Goal: Task Accomplishment & Management: Manage account settings

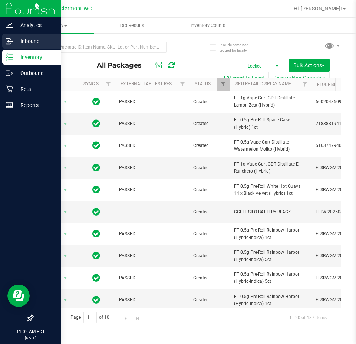
click at [14, 37] on p "Inbound" at bounding box center [35, 41] width 44 height 9
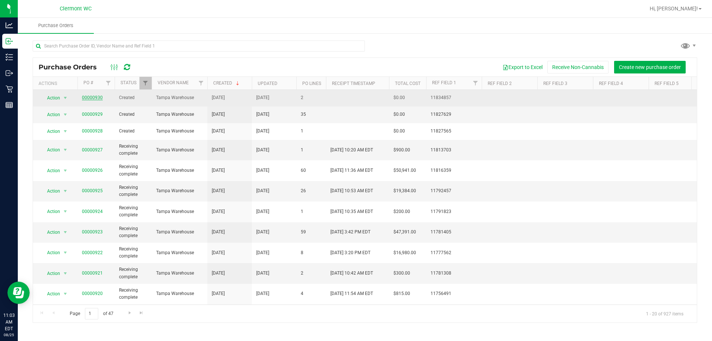
click at [95, 98] on link "00000930" at bounding box center [92, 97] width 21 height 5
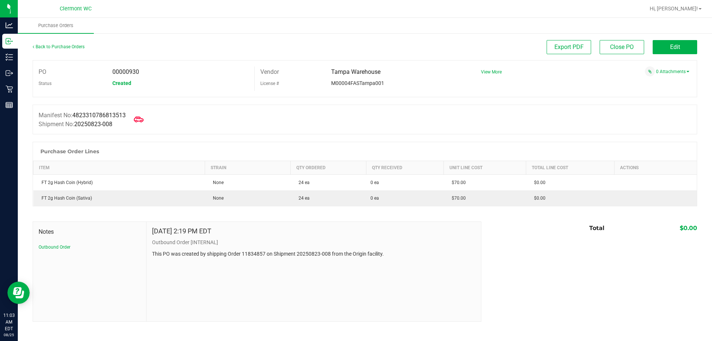
click at [143, 122] on icon at bounding box center [139, 120] width 10 height 10
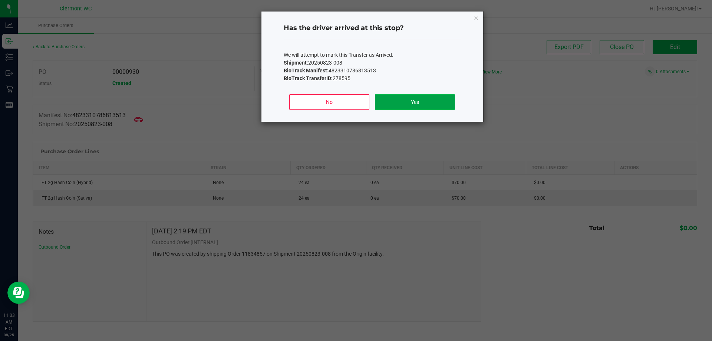
click at [356, 105] on button "Yes" at bounding box center [415, 102] width 80 height 16
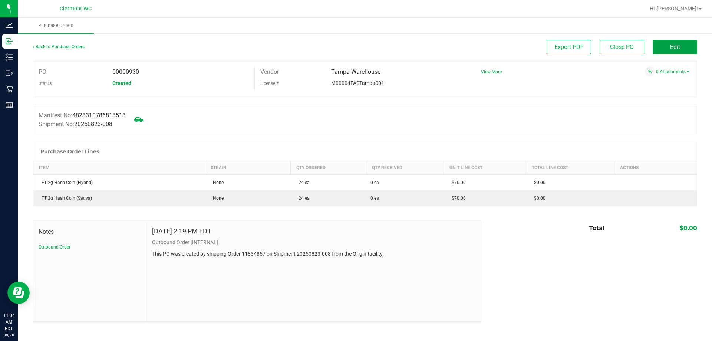
click at [356, 43] on button "Edit" at bounding box center [675, 47] width 44 height 14
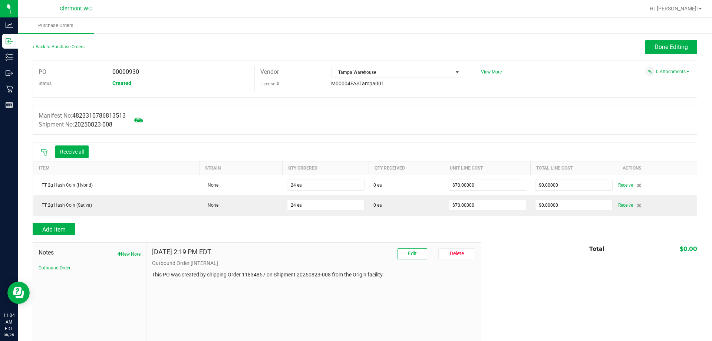
click at [46, 152] on icon at bounding box center [43, 152] width 7 height 7
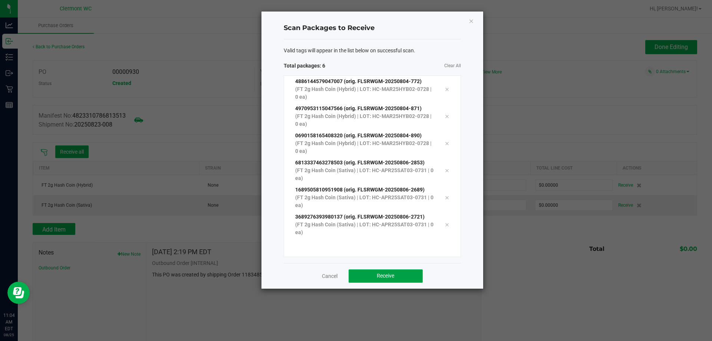
click at [356, 273] on button "Receive" at bounding box center [386, 275] width 74 height 13
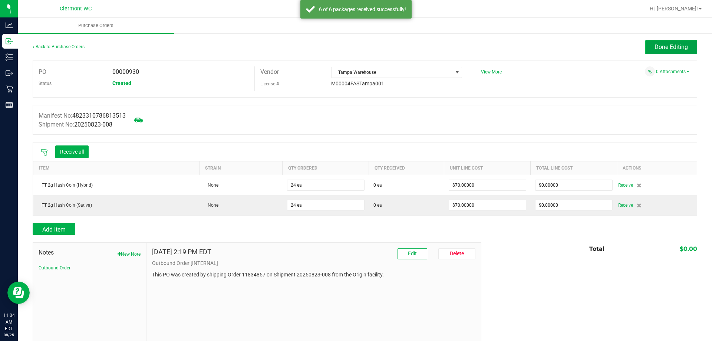
click at [356, 44] on span "Done Editing" at bounding box center [670, 46] width 33 height 7
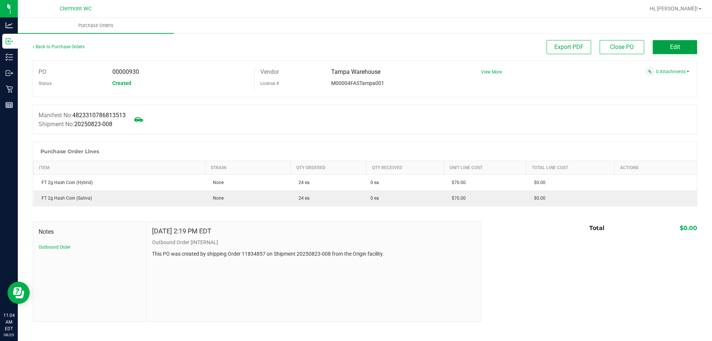
click at [356, 46] on button "Edit" at bounding box center [675, 47] width 44 height 14
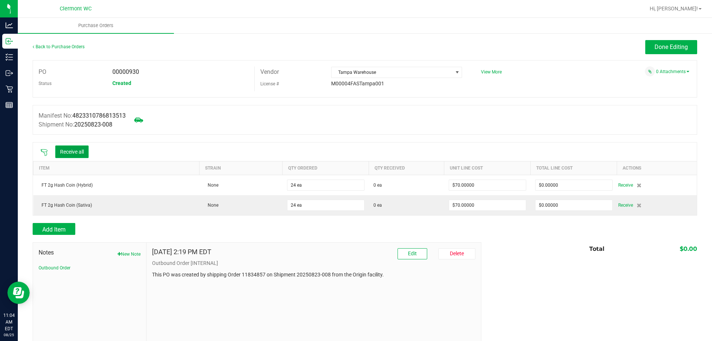
click at [79, 151] on button "Receive all" at bounding box center [71, 151] width 33 height 13
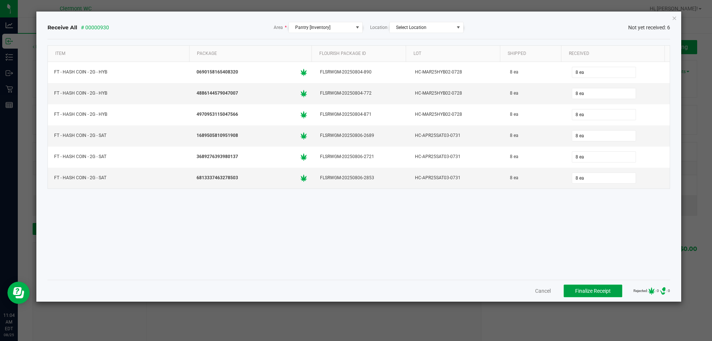
click at [356, 293] on span "Finalize Receipt" at bounding box center [593, 291] width 36 height 6
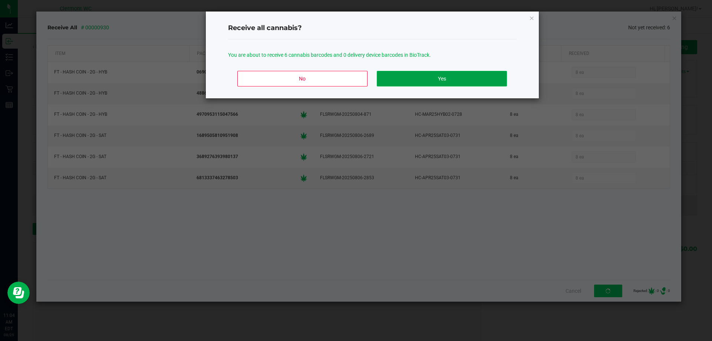
click at [356, 83] on button "Yes" at bounding box center [442, 79] width 130 height 16
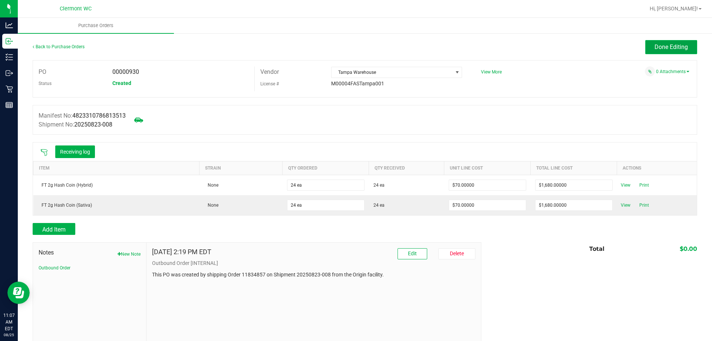
click at [356, 48] on span "Done Editing" at bounding box center [670, 46] width 33 height 7
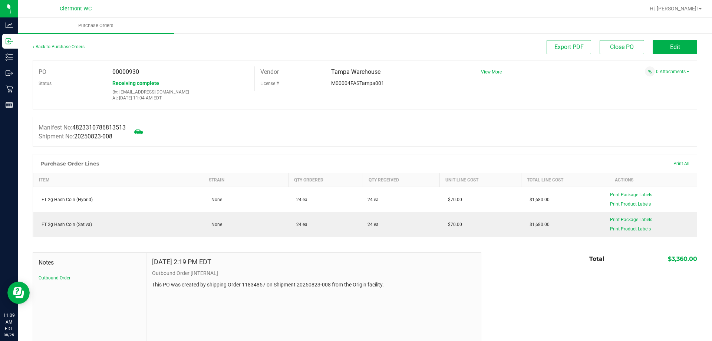
click at [66, 50] on div "Back to Purchase Orders" at bounding box center [116, 46] width 166 height 13
click at [68, 42] on div "Back to Purchase Orders" at bounding box center [116, 46] width 166 height 13
click at [70, 44] on link "Back to Purchase Orders" at bounding box center [59, 46] width 52 height 5
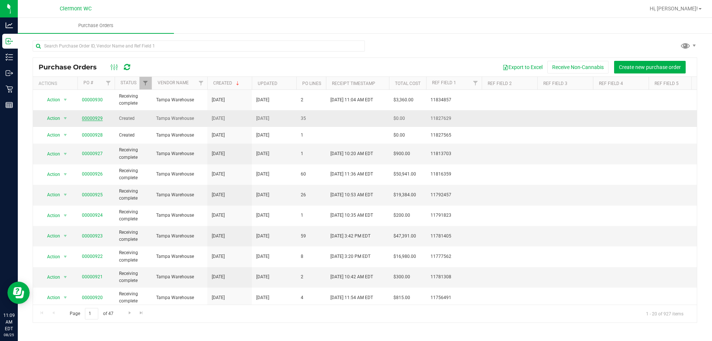
click at [94, 117] on link "00000929" at bounding box center [92, 118] width 21 height 5
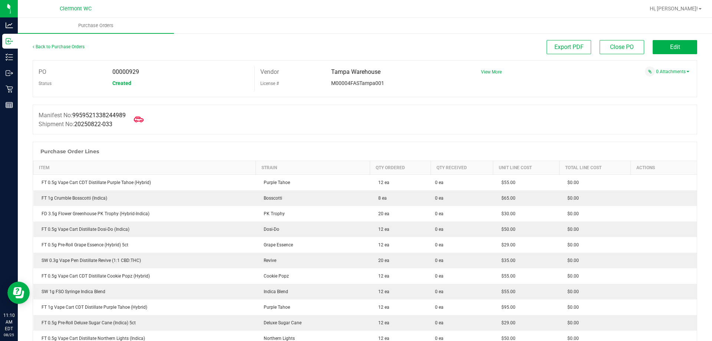
click at [139, 120] on icon at bounding box center [139, 119] width 10 height 6
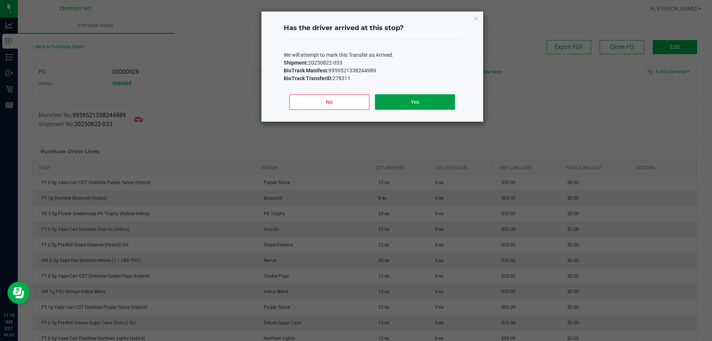
click at [356, 104] on button "Yes" at bounding box center [415, 102] width 80 height 16
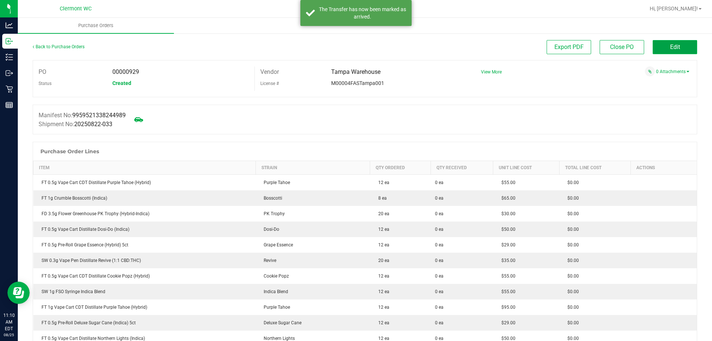
click at [356, 49] on span "Edit" at bounding box center [675, 46] width 10 height 7
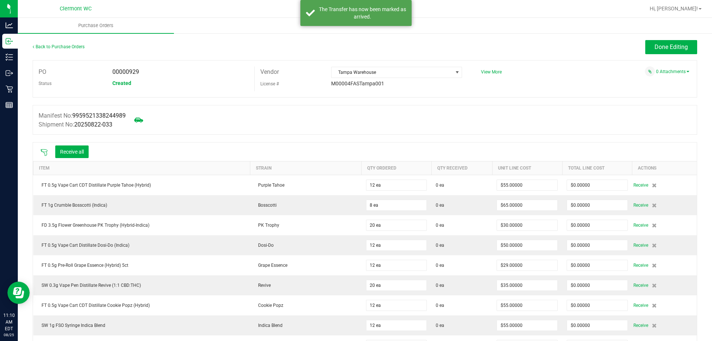
click at [46, 153] on icon at bounding box center [43, 152] width 7 height 7
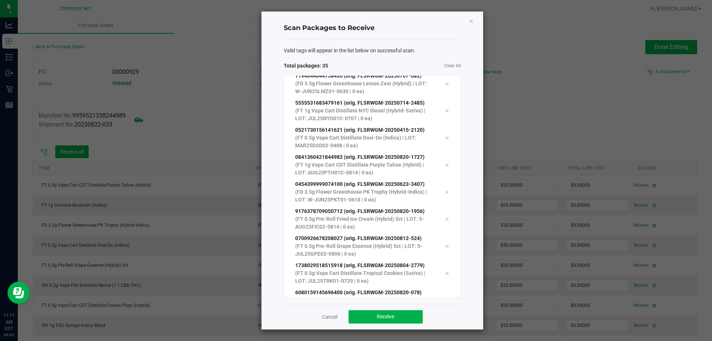
scroll to position [744, 0]
click at [356, 317] on button "Receive" at bounding box center [386, 316] width 74 height 13
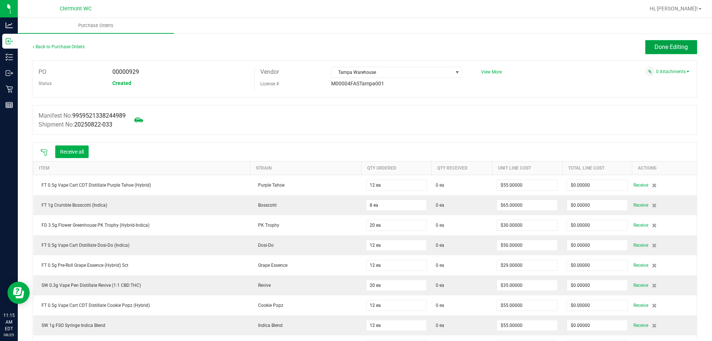
click at [356, 48] on span "Done Editing" at bounding box center [670, 46] width 33 height 7
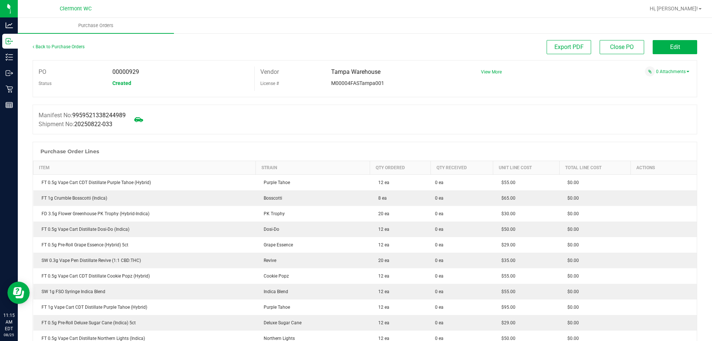
click at [356, 44] on button "Edit" at bounding box center [675, 47] width 44 height 14
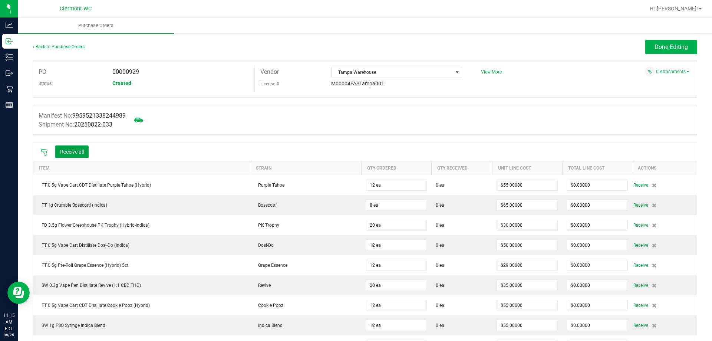
click at [73, 152] on button "Receive all" at bounding box center [71, 151] width 33 height 13
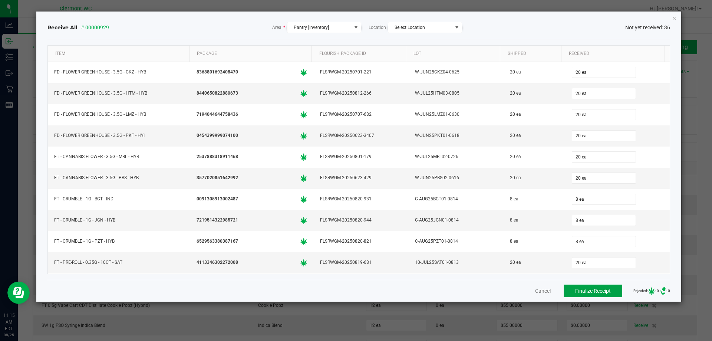
click at [356, 289] on span "Finalize Receipt" at bounding box center [593, 291] width 36 height 6
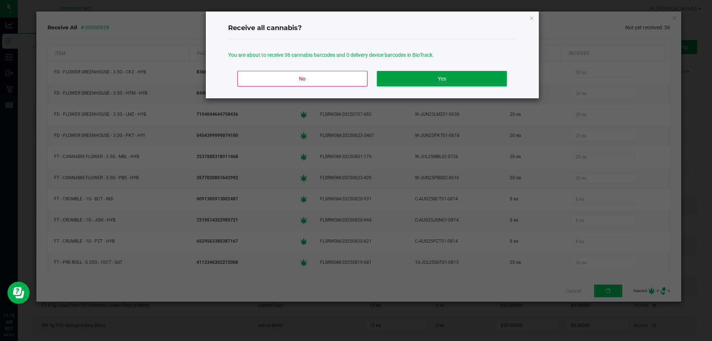
click at [356, 78] on button "Yes" at bounding box center [442, 79] width 130 height 16
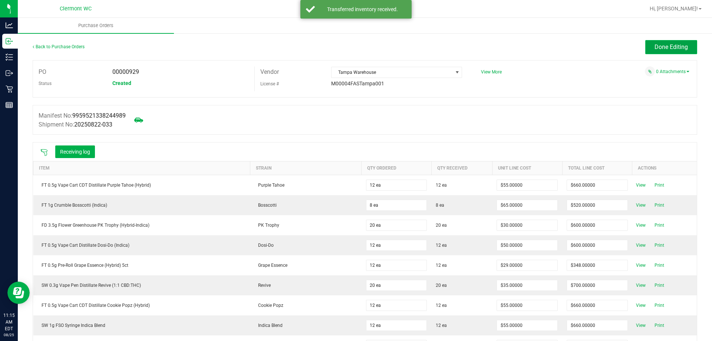
click at [356, 51] on button "Done Editing" at bounding box center [671, 47] width 52 height 14
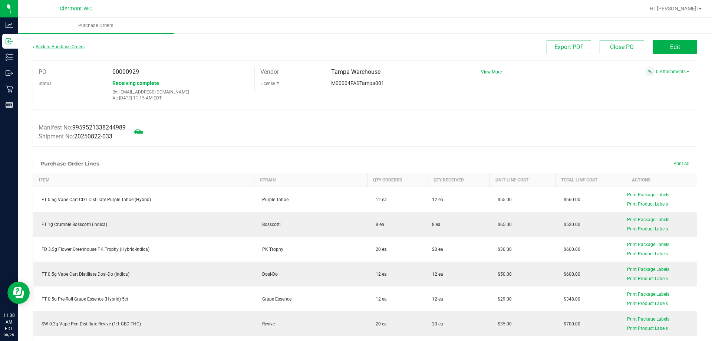
click at [74, 48] on link "Back to Purchase Orders" at bounding box center [59, 46] width 52 height 5
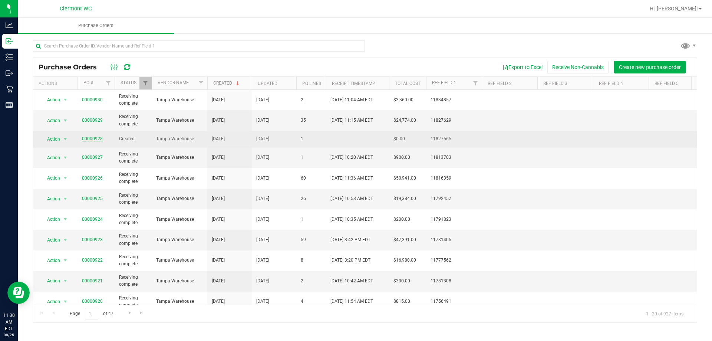
click at [92, 139] on link "00000928" at bounding box center [92, 138] width 21 height 5
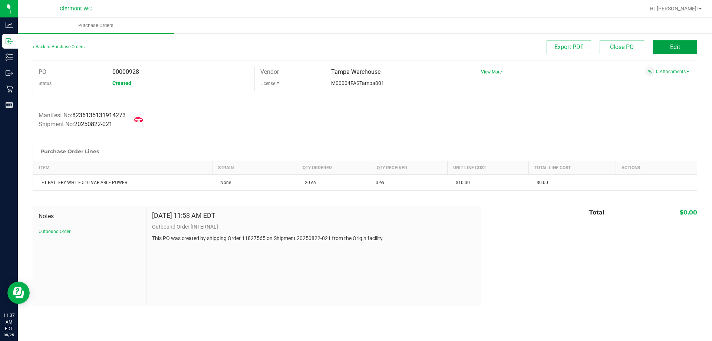
click at [356, 50] on button "Edit" at bounding box center [675, 47] width 44 height 14
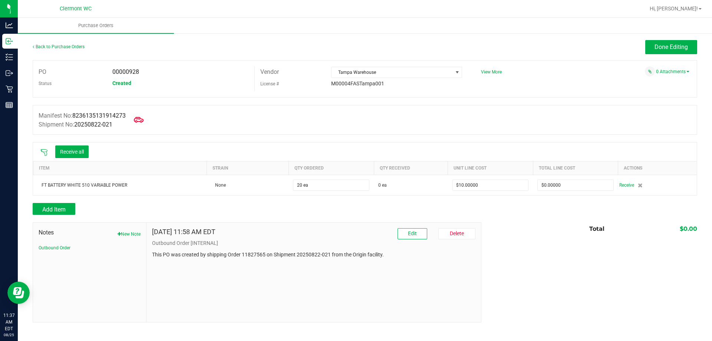
click at [141, 125] on span at bounding box center [139, 120] width 16 height 16
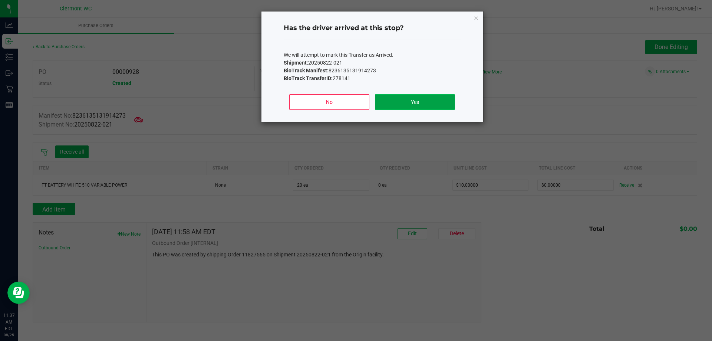
click at [356, 100] on button "Yes" at bounding box center [415, 102] width 80 height 16
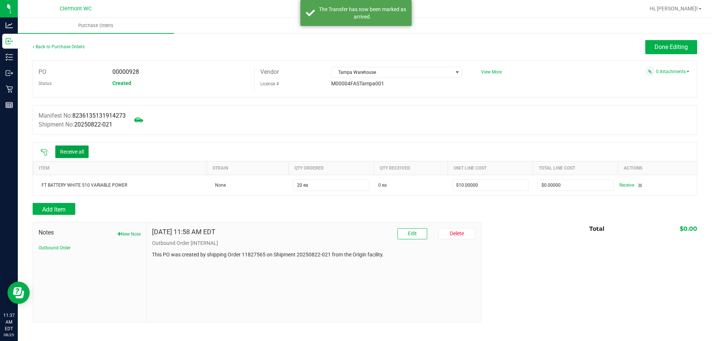
click at [81, 155] on button "Receive all" at bounding box center [71, 151] width 33 height 13
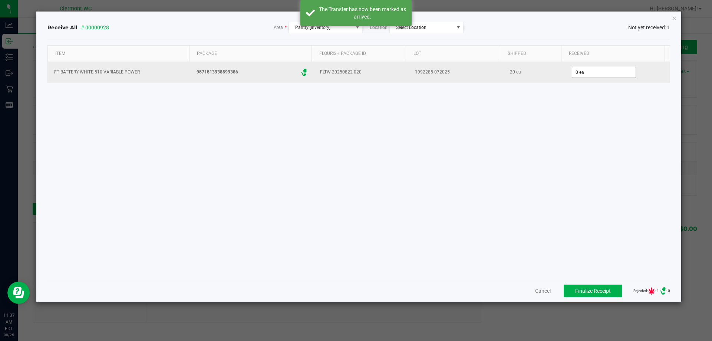
click at [356, 77] on span "0 ea" at bounding box center [604, 72] width 64 height 11
click at [356, 65] on div "0 ea" at bounding box center [618, 72] width 96 height 15
type input "0"
click at [356, 74] on input "0" at bounding box center [603, 72] width 63 height 10
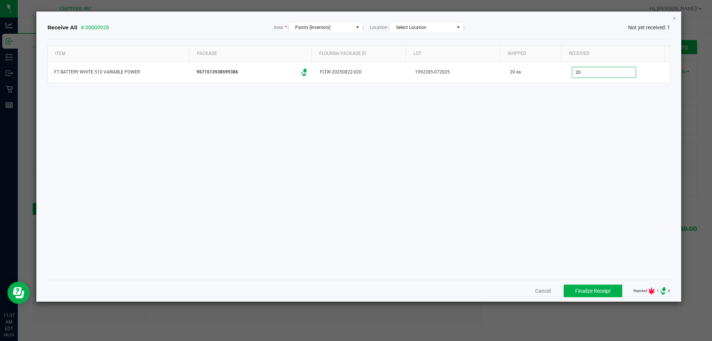
type input "20 ea"
click at [356, 208] on div "Item Package Flourish Package ID Lot Shipped Received FT BATTERY WHITE 510 VARI…" at bounding box center [358, 159] width 623 height 228
click at [356, 284] on div "Cancel Finalize Receipt Rejected: : 0 .st0{ } : 0" at bounding box center [358, 291] width 623 height 22
click at [356, 285] on button "Finalize Receipt" at bounding box center [593, 290] width 59 height 13
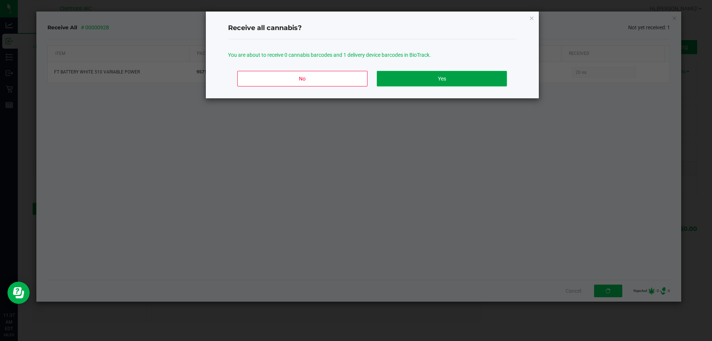
click at [356, 83] on button "Yes" at bounding box center [442, 79] width 130 height 16
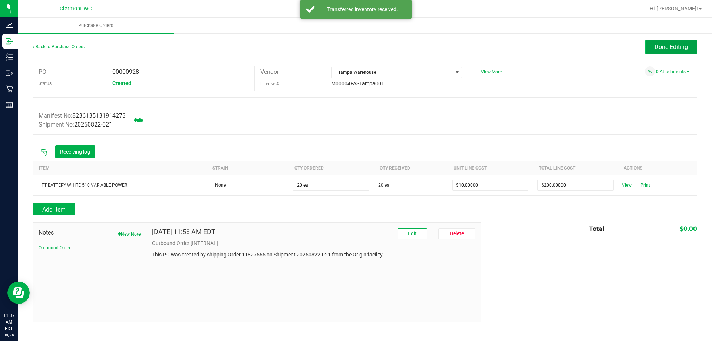
click at [356, 40] on button "Done Editing" at bounding box center [671, 47] width 52 height 14
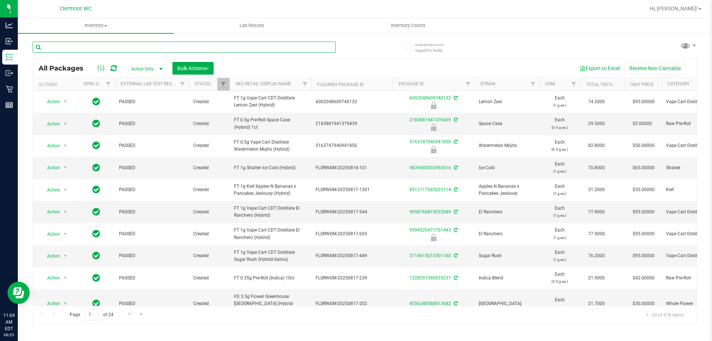
click at [157, 45] on input "text" at bounding box center [184, 47] width 303 height 11
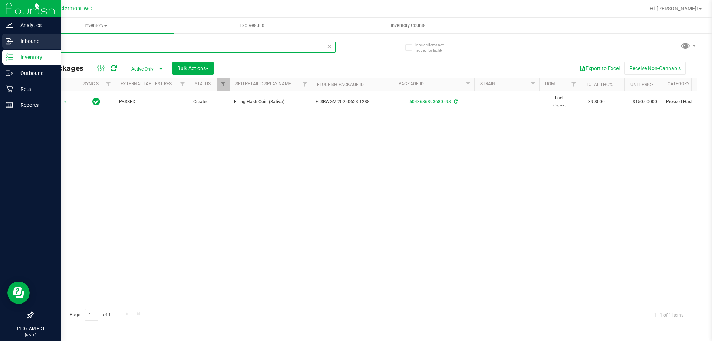
drag, startPoint x: 169, startPoint y: 49, endPoint x: 0, endPoint y: 44, distance: 169.1
click at [0, 44] on div "Analytics Inbound Inventory Outbound Retail Reports 11:07 AM EDT 08/25/2025 08/…" at bounding box center [356, 170] width 712 height 341
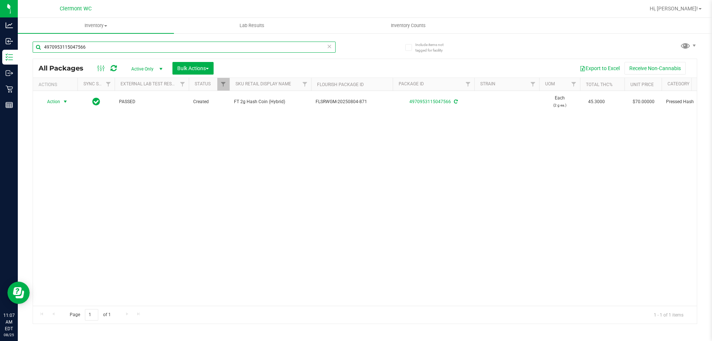
type input "4970953115047566"
click at [63, 100] on span "select" at bounding box center [65, 102] width 6 height 6
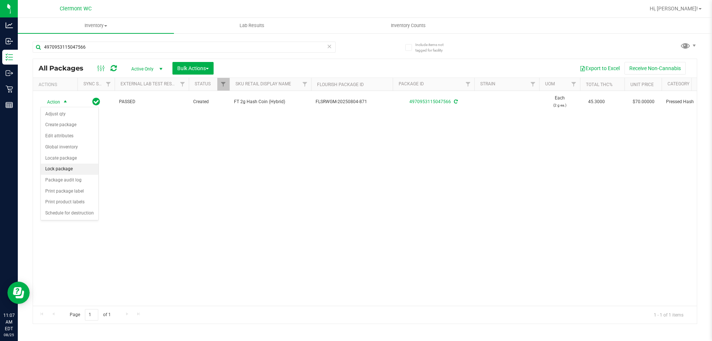
click at [76, 167] on li "Lock package" at bounding box center [69, 169] width 57 height 11
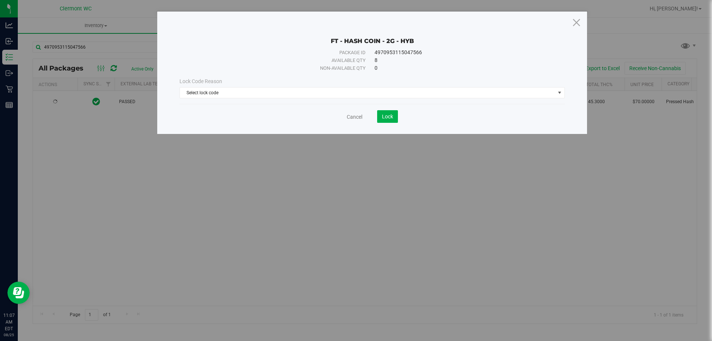
click at [365, 99] on div "Lock Code Reason Select lock code Select lock code Newly Received Administrativ…" at bounding box center [372, 88] width 396 height 32
click at [351, 98] on div "Lock Code Reason Select lock code Select lock code Newly Received Administrativ…" at bounding box center [372, 88] width 396 height 32
click at [352, 91] on span "Select lock code" at bounding box center [367, 92] width 375 height 10
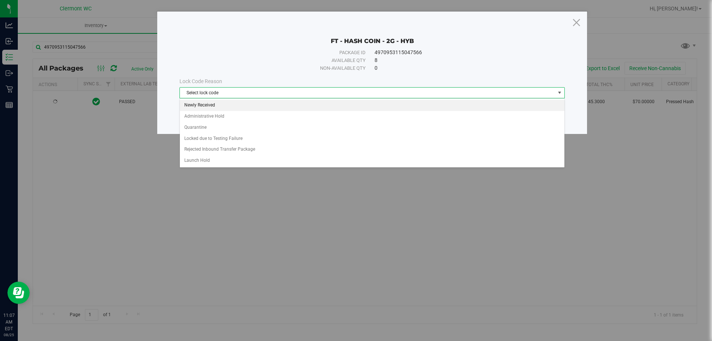
click at [282, 105] on li "Newly Received" at bounding box center [372, 105] width 384 height 11
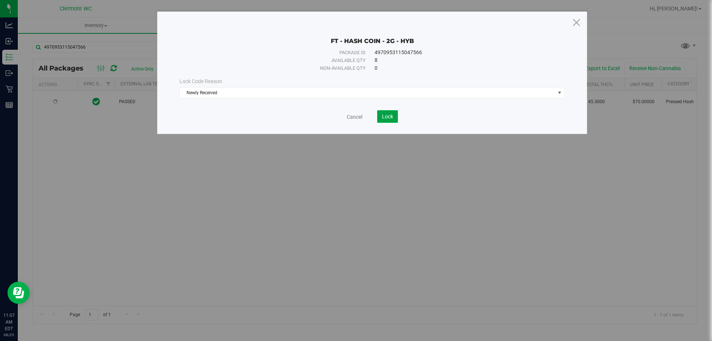
click at [382, 120] on button "Lock" at bounding box center [387, 116] width 21 height 13
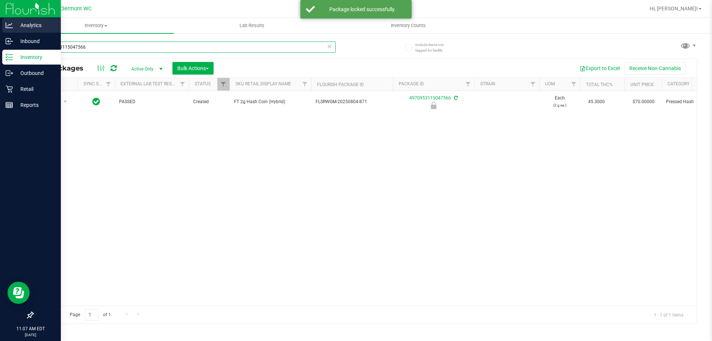
drag, startPoint x: 165, startPoint y: 43, endPoint x: 0, endPoint y: 26, distance: 165.8
click at [0, 26] on div "Analytics Inbound Inventory Outbound Retail Reports 11:07 AM EDT 08/25/2025 08/…" at bounding box center [356, 170] width 712 height 341
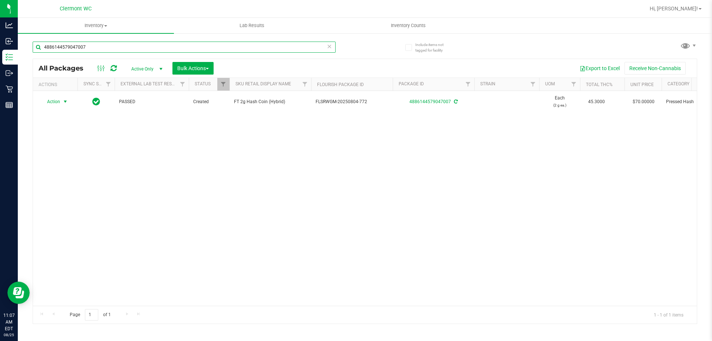
type input "4886144579047007"
click at [61, 104] on span "select" at bounding box center [65, 101] width 9 height 10
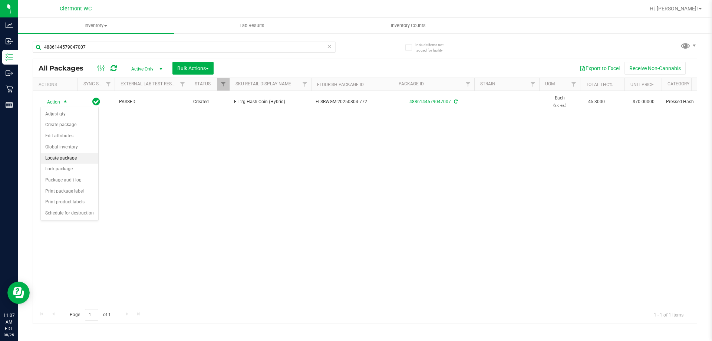
click at [82, 163] on li "Locate package" at bounding box center [69, 158] width 57 height 11
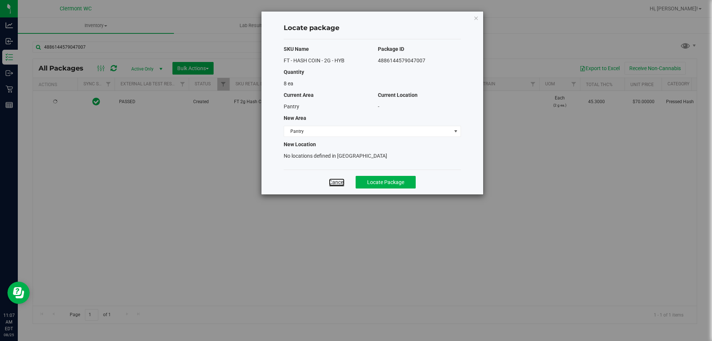
click at [331, 182] on link "Cancel" at bounding box center [337, 181] width 16 height 7
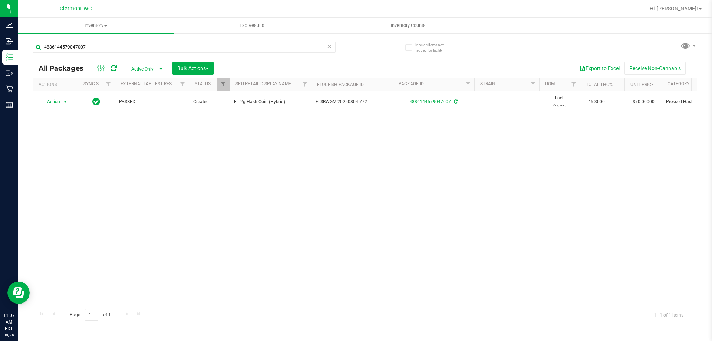
click at [56, 102] on span "Action" at bounding box center [50, 101] width 20 height 10
click at [65, 171] on li "Lock package" at bounding box center [69, 169] width 57 height 11
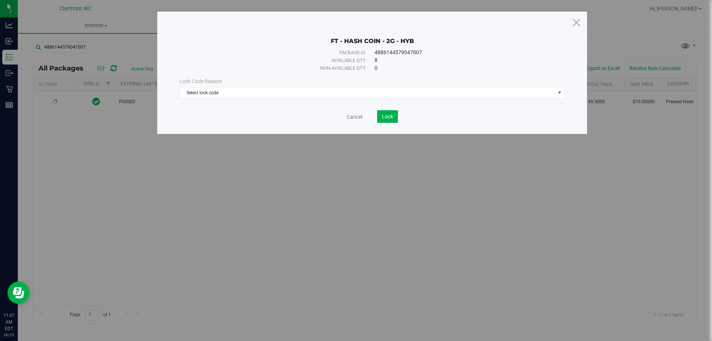
click at [316, 100] on div "Lock Code Reason Select lock code Select lock code Newly Received Administrativ…" at bounding box center [372, 88] width 396 height 32
click at [317, 98] on div "Lock Code Reason Select lock code Select lock code Newly Received Administrativ…" at bounding box center [372, 88] width 396 height 32
click at [252, 93] on span "Select lock code" at bounding box center [367, 92] width 375 height 10
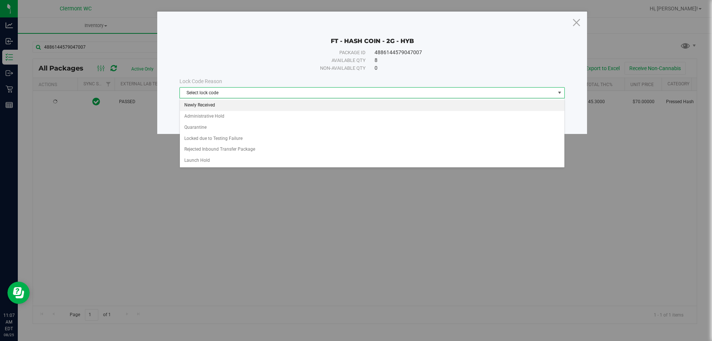
click at [231, 110] on li "Newly Received" at bounding box center [372, 105] width 384 height 11
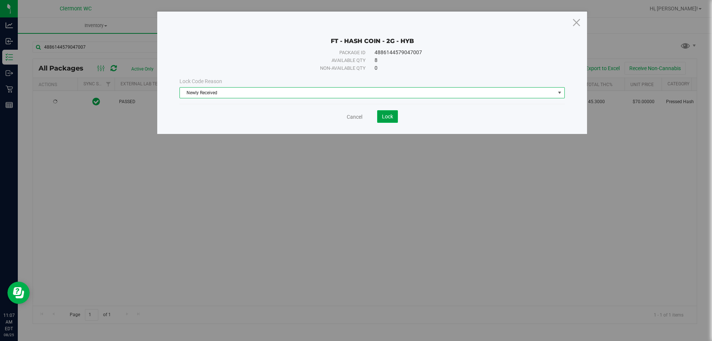
click at [389, 117] on span "Lock" at bounding box center [387, 116] width 11 height 6
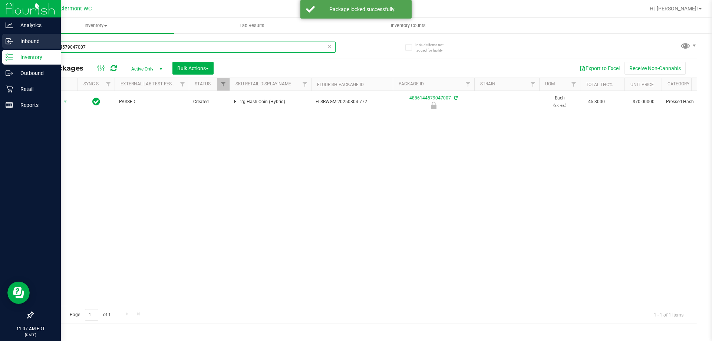
drag, startPoint x: 118, startPoint y: 54, endPoint x: 0, endPoint y: 47, distance: 118.5
click at [0, 46] on div "Analytics Inbound Inventory Outbound Retail Reports 11:07 AM EDT 08/25/2025 08/…" at bounding box center [356, 170] width 712 height 341
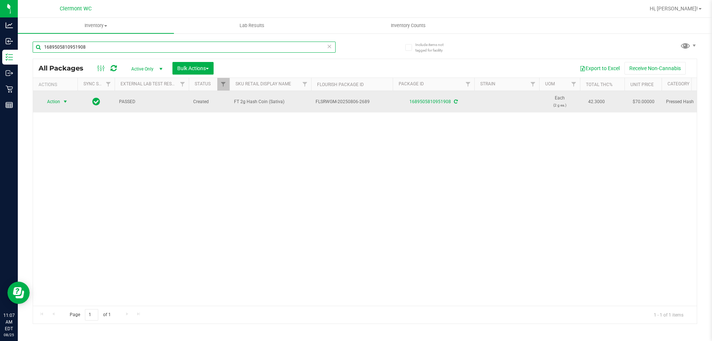
type input "1689505810951908"
click at [61, 102] on span "select" at bounding box center [65, 101] width 9 height 10
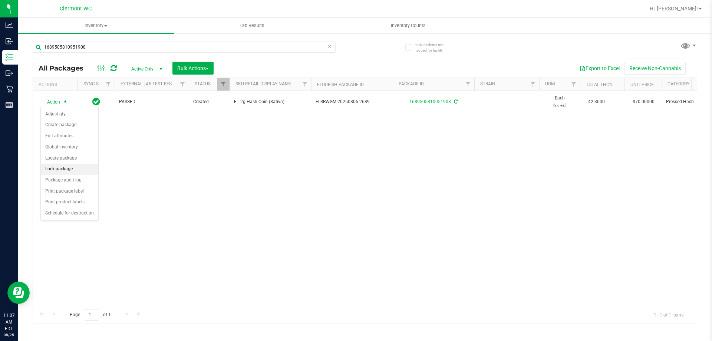
click at [79, 166] on li "Lock package" at bounding box center [69, 169] width 57 height 11
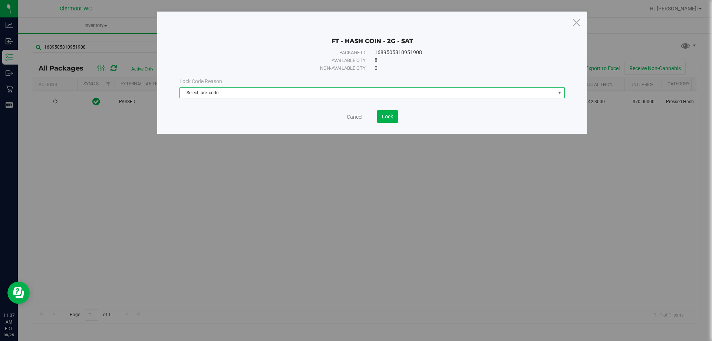
click at [271, 95] on span "Select lock code" at bounding box center [367, 92] width 375 height 10
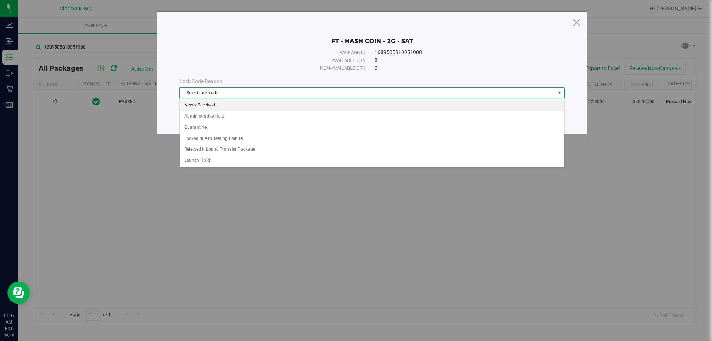
click at [242, 105] on li "Newly Received" at bounding box center [372, 105] width 384 height 11
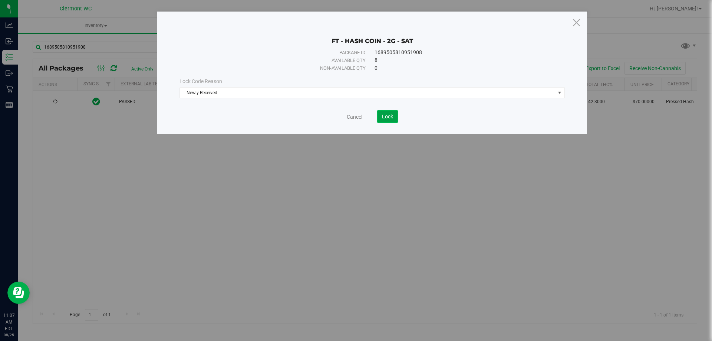
click at [394, 118] on button "Lock" at bounding box center [387, 116] width 21 height 13
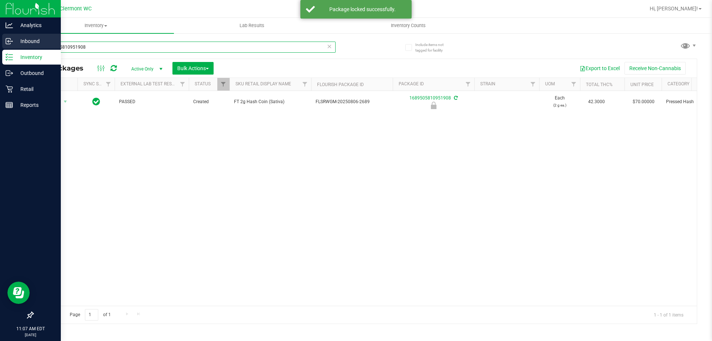
drag, startPoint x: 152, startPoint y: 49, endPoint x: 0, endPoint y: 49, distance: 152.4
click at [0, 49] on div "Analytics Inbound Inventory Outbound Retail Reports 11:07 AM EDT 08/25/2025 08/…" at bounding box center [356, 170] width 712 height 341
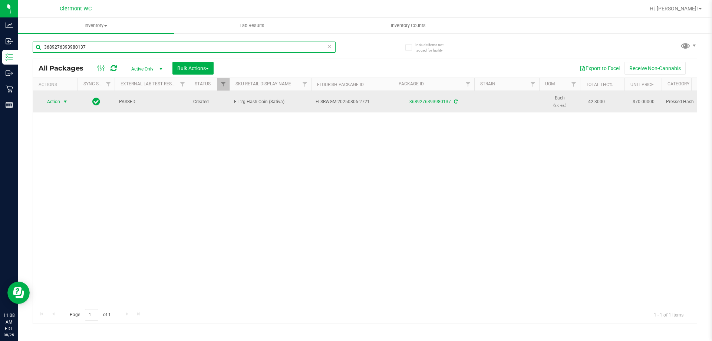
type input "3689276393980137"
click at [59, 101] on span "Action" at bounding box center [50, 101] width 20 height 10
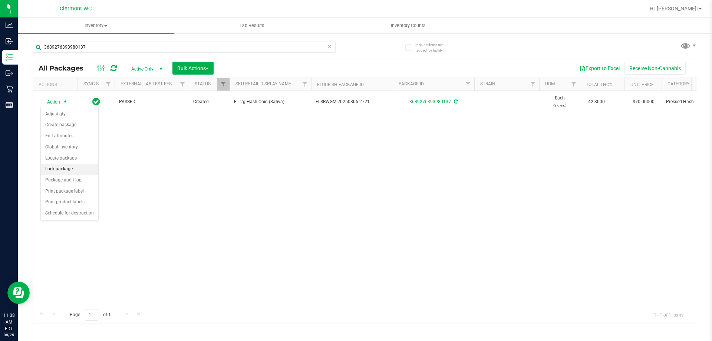
click at [63, 171] on li "Lock package" at bounding box center [69, 169] width 57 height 11
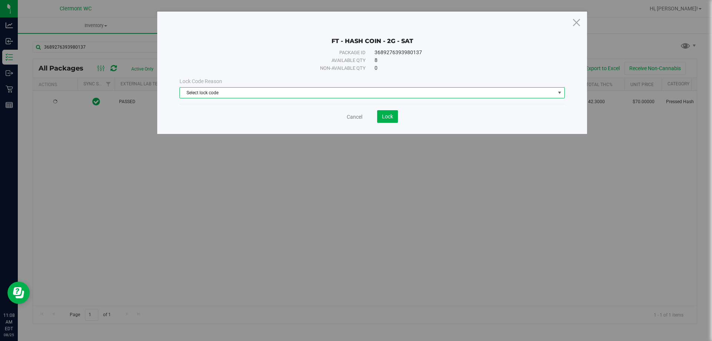
click at [280, 95] on span "Select lock code" at bounding box center [367, 92] width 375 height 10
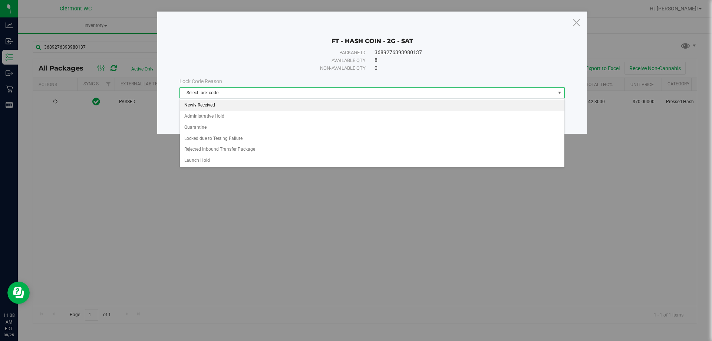
click at [274, 105] on li "Newly Received" at bounding box center [372, 105] width 384 height 11
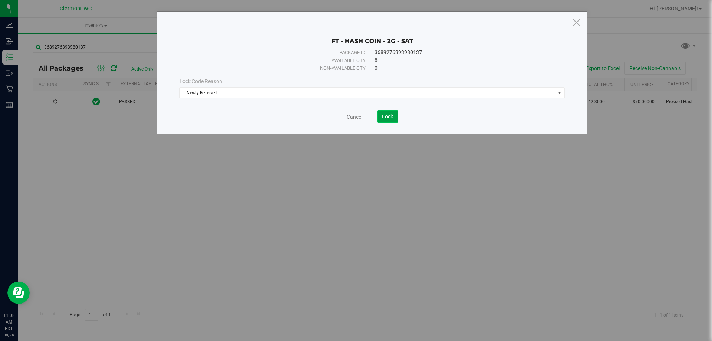
click at [377, 114] on button "Lock" at bounding box center [387, 116] width 21 height 13
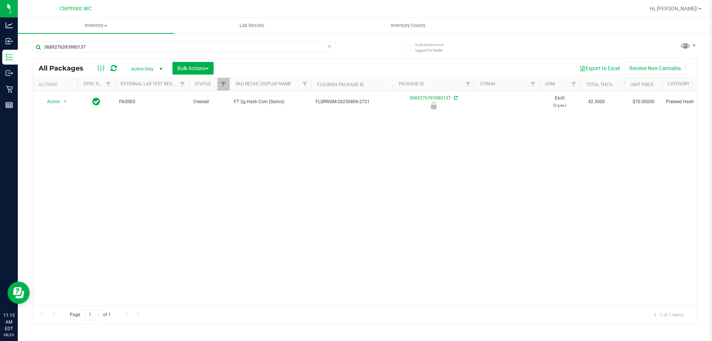
click at [330, 48] on icon at bounding box center [329, 46] width 5 height 9
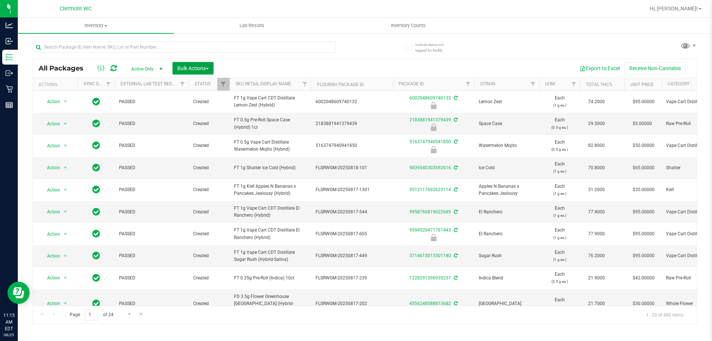
click at [204, 69] on span "Bulk Actions" at bounding box center [193, 68] width 32 height 6
click at [198, 140] on span "Lock/Unlock packages" at bounding box center [202, 139] width 51 height 6
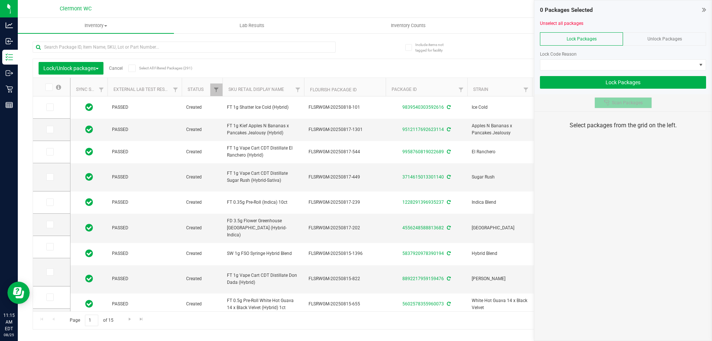
click at [625, 101] on span "Scan Packages" at bounding box center [627, 103] width 31 height 6
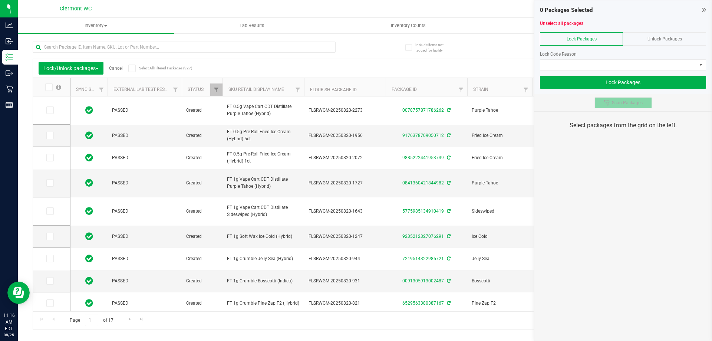
click at [619, 101] on span "Scan Packages" at bounding box center [627, 103] width 31 height 6
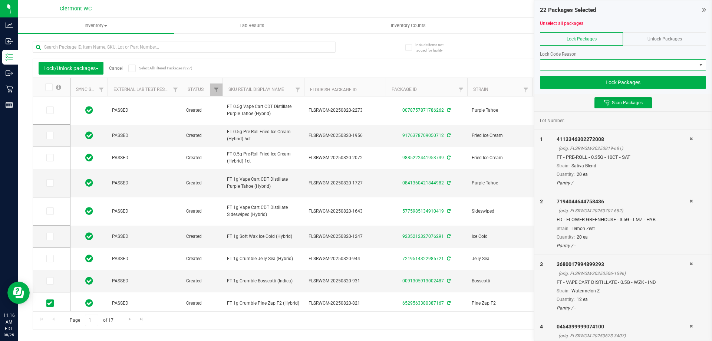
click at [618, 67] on span at bounding box center [618, 65] width 156 height 10
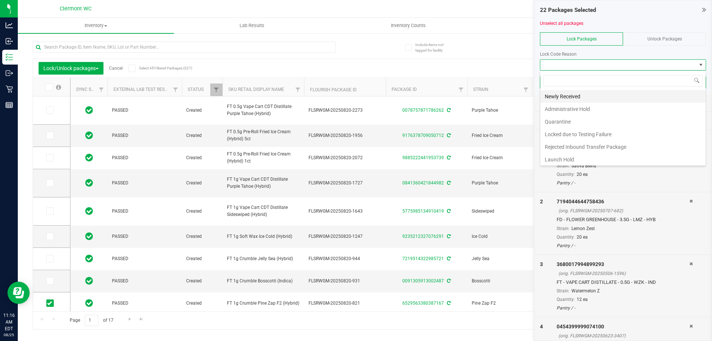
scroll to position [11, 166]
click at [606, 95] on li "Newly Received" at bounding box center [622, 96] width 165 height 13
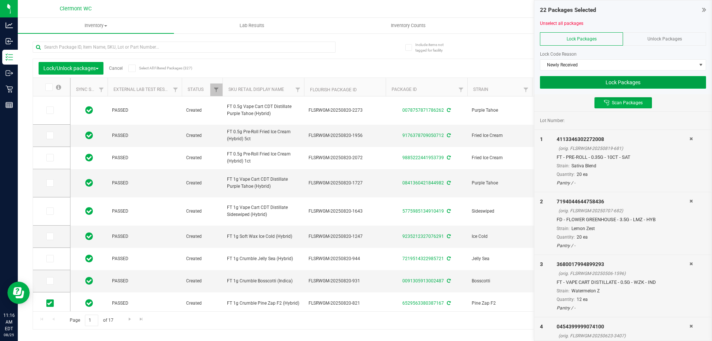
click at [649, 84] on button "Lock Packages" at bounding box center [623, 82] width 166 height 13
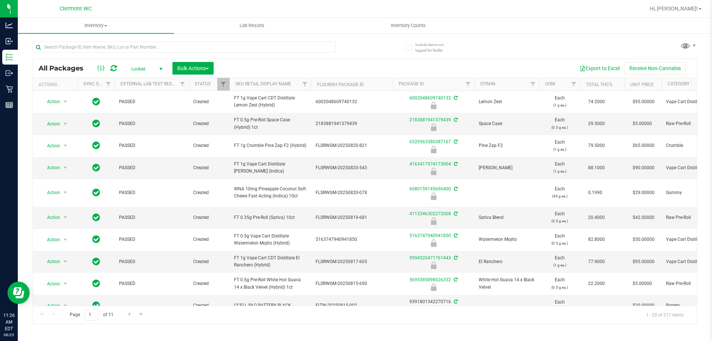
click at [155, 67] on span "Locked" at bounding box center [145, 69] width 41 height 10
click at [154, 84] on li "Active Only" at bounding box center [145, 80] width 40 height 11
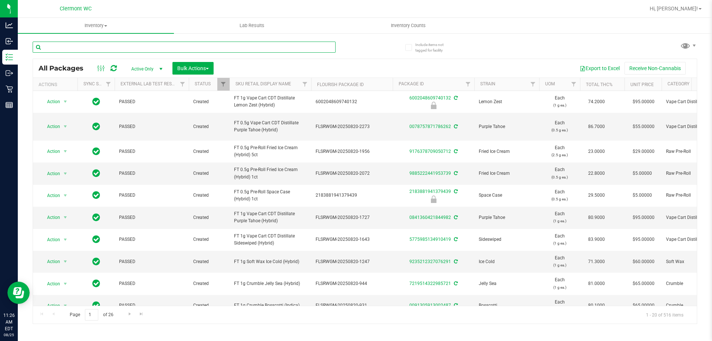
click at [139, 43] on input "text" at bounding box center [184, 47] width 303 height 11
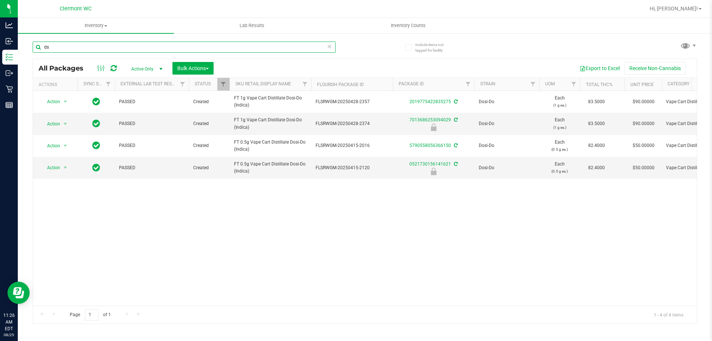
type input "d"
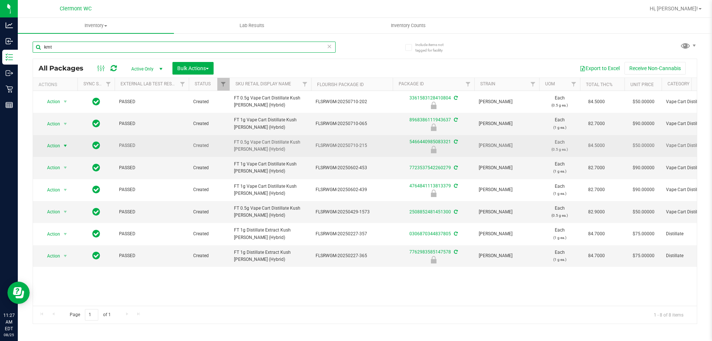
type input "kmt"
click at [52, 145] on span "Action" at bounding box center [50, 146] width 20 height 10
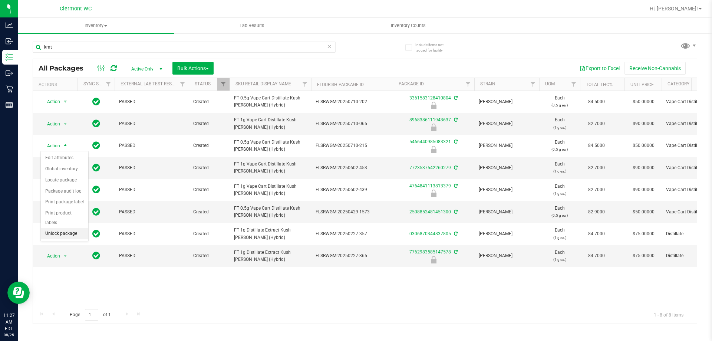
click at [55, 228] on li "Unlock package" at bounding box center [64, 233] width 47 height 11
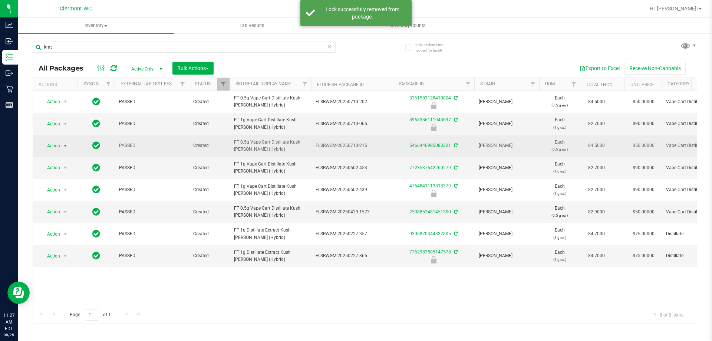
click at [62, 146] on span "select" at bounding box center [65, 146] width 9 height 10
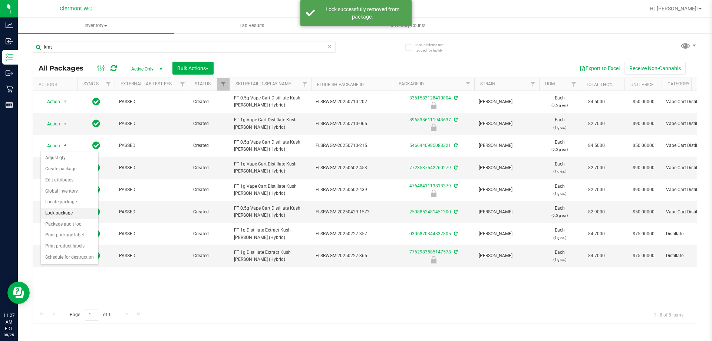
click at [64, 215] on li "Lock package" at bounding box center [69, 213] width 57 height 11
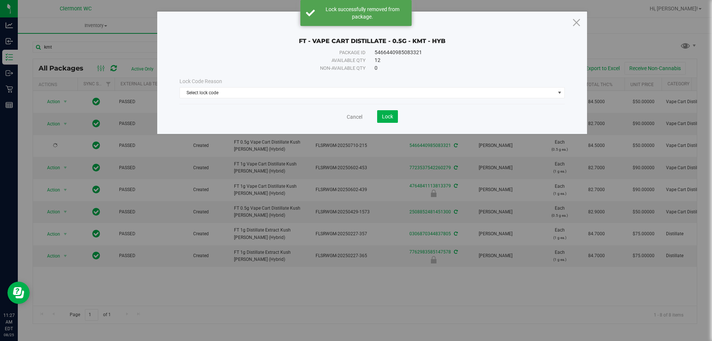
click at [246, 85] on div "Lock Code Reason" at bounding box center [371, 81] width 385 height 8
click at [242, 91] on span "Select lock code" at bounding box center [367, 92] width 375 height 10
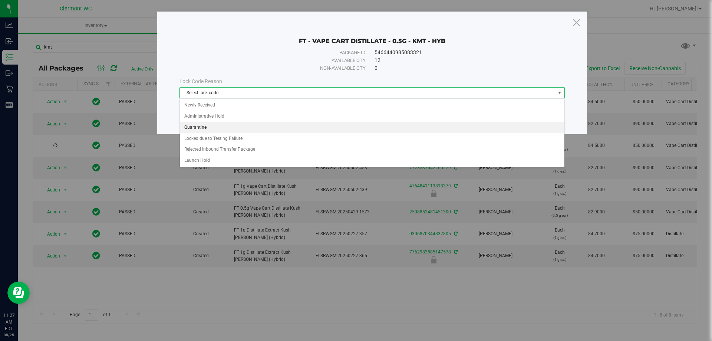
click at [205, 125] on li "Quarantine" at bounding box center [372, 127] width 384 height 11
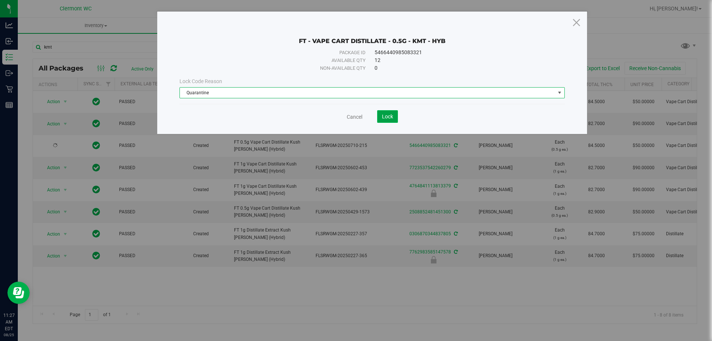
click at [389, 114] on span "Lock" at bounding box center [387, 116] width 11 height 6
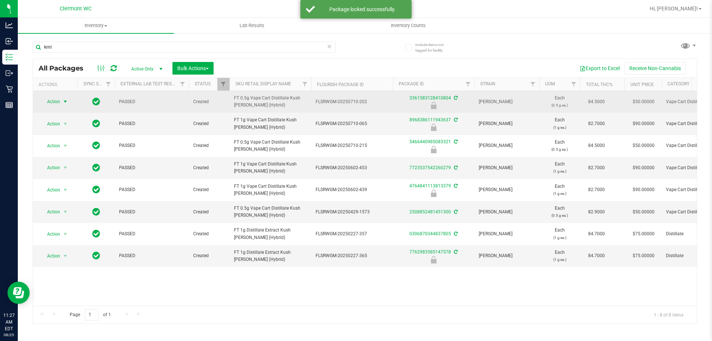
click at [67, 103] on span "select" at bounding box center [65, 102] width 6 height 6
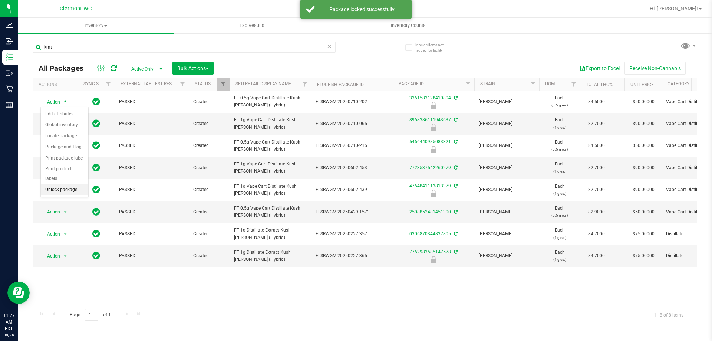
click at [77, 184] on li "Unlock package" at bounding box center [64, 189] width 47 height 11
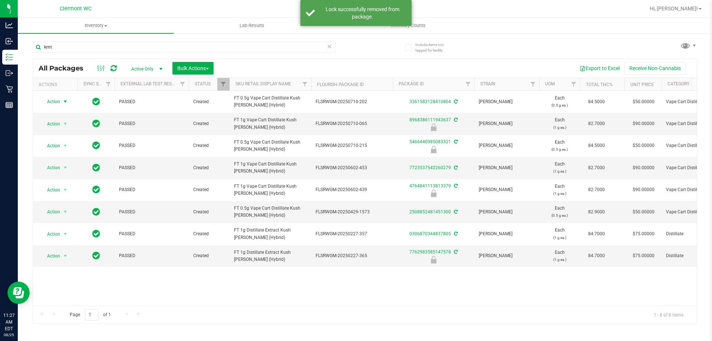
click at [63, 103] on span "select" at bounding box center [65, 102] width 6 height 6
click at [61, 169] on li "Lock package" at bounding box center [69, 169] width 57 height 11
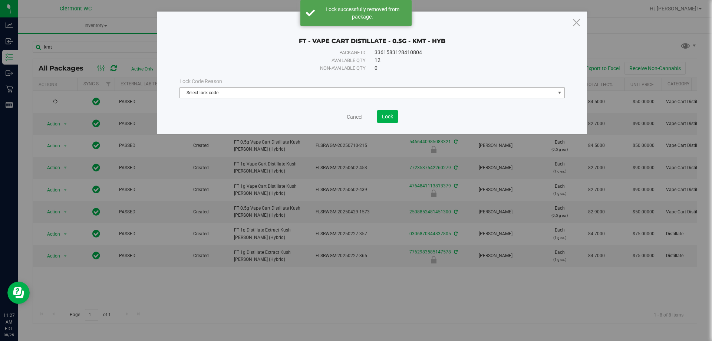
click at [238, 90] on span "Select lock code" at bounding box center [367, 92] width 375 height 10
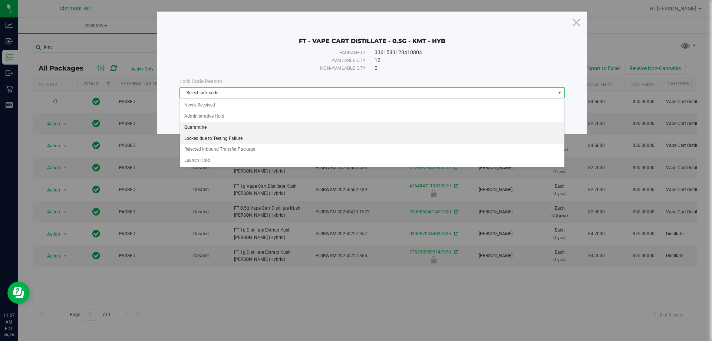
click at [206, 129] on li "Quarantine" at bounding box center [372, 127] width 384 height 11
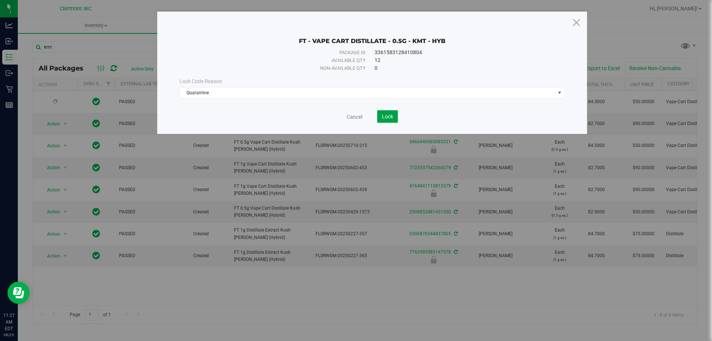
click at [391, 122] on button "Lock" at bounding box center [387, 116] width 21 height 13
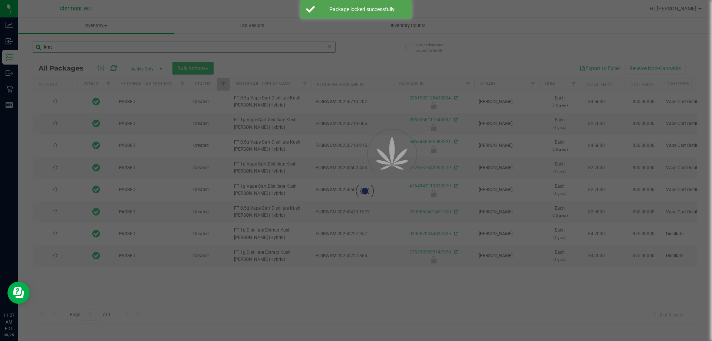
click at [152, 52] on div at bounding box center [356, 170] width 712 height 341
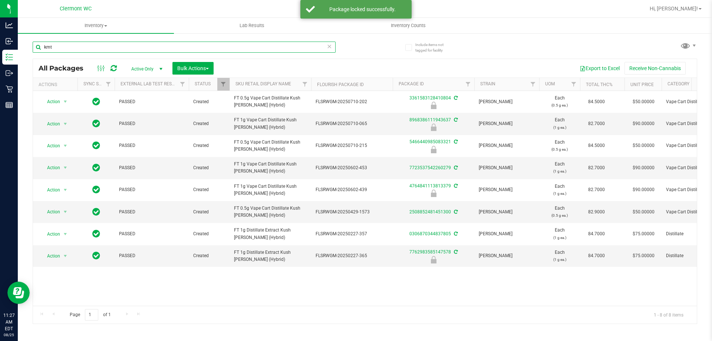
click at [152, 52] on input "kmt" at bounding box center [184, 47] width 303 height 11
type input "k"
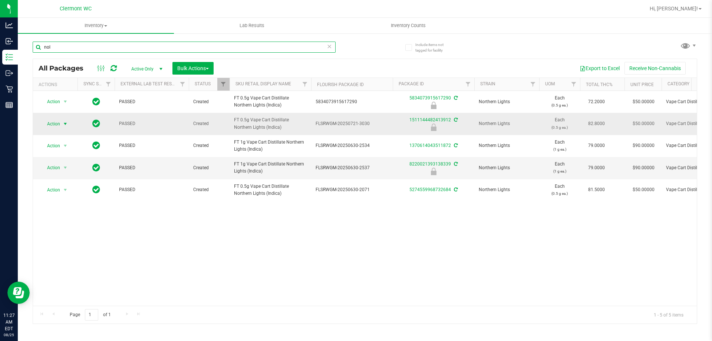
type input "nol"
click at [63, 120] on span "select" at bounding box center [65, 124] width 9 height 10
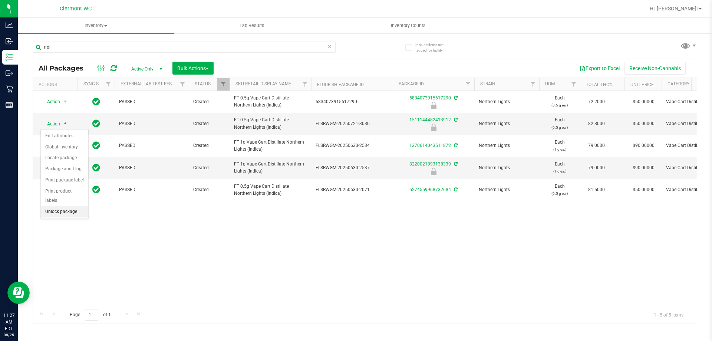
click at [65, 206] on li "Unlock package" at bounding box center [64, 211] width 47 height 11
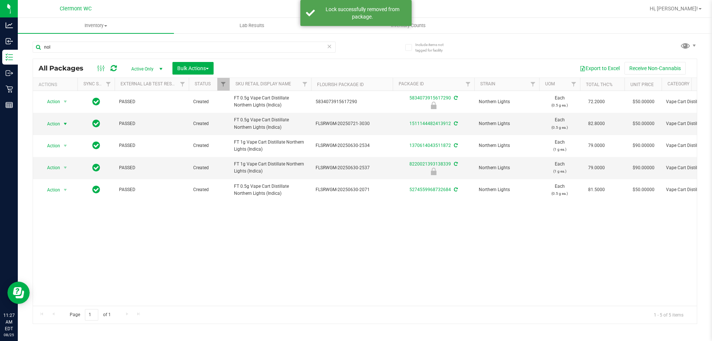
drag, startPoint x: 63, startPoint y: 124, endPoint x: 53, endPoint y: 142, distance: 20.7
click at [54, 128] on span "Action" at bounding box center [50, 124] width 20 height 10
click at [58, 194] on li "Lock package" at bounding box center [69, 191] width 57 height 11
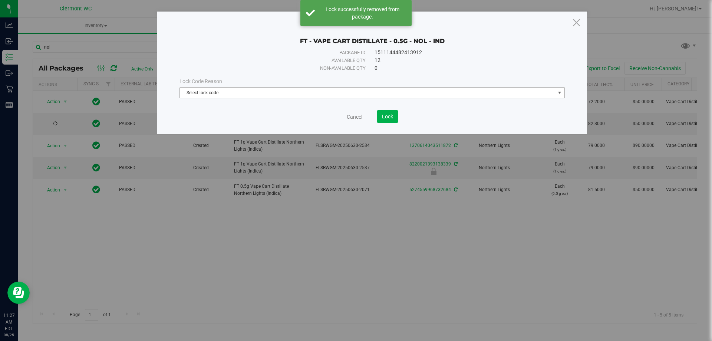
click at [255, 91] on span "Select lock code" at bounding box center [367, 92] width 375 height 10
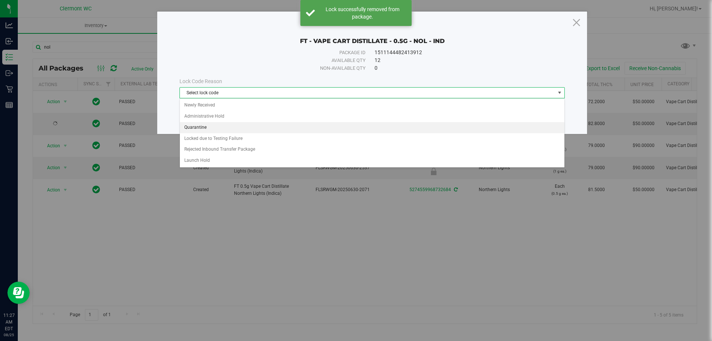
click at [200, 129] on li "Quarantine" at bounding box center [372, 127] width 384 height 11
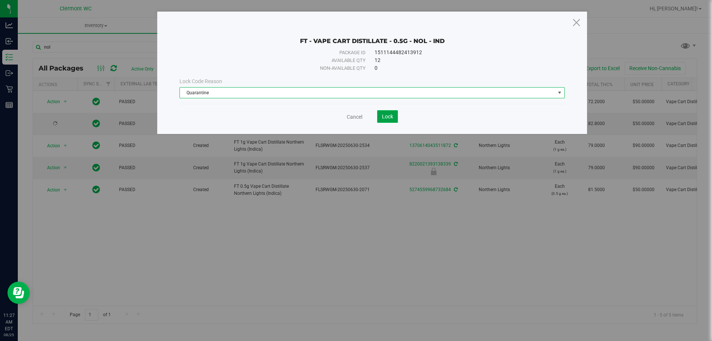
click at [392, 120] on button "Lock" at bounding box center [387, 116] width 21 height 13
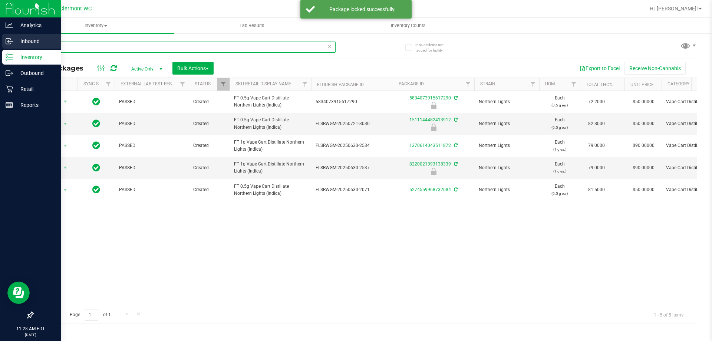
drag, startPoint x: 103, startPoint y: 45, endPoint x: 14, endPoint y: 43, distance: 88.6
click at [0, 45] on div "Analytics Inbound Inventory Outbound Retail Reports 11:28 AM EDT [DATE] 08/25 […" at bounding box center [356, 170] width 712 height 341
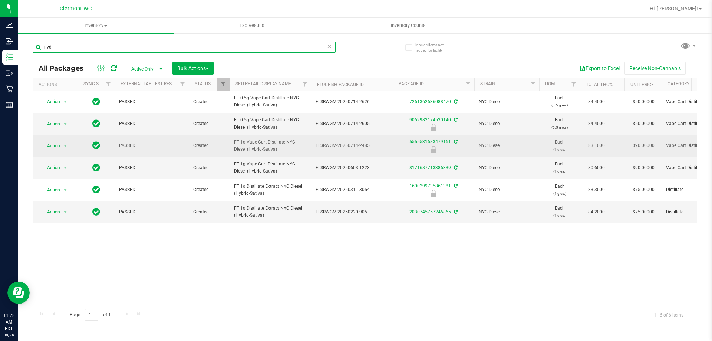
type input "nyd"
click at [51, 155] on td "Action Action Edit attributes Global inventory Locate package Package audit log…" at bounding box center [55, 146] width 44 height 22
click at [65, 144] on span "select" at bounding box center [65, 146] width 6 height 6
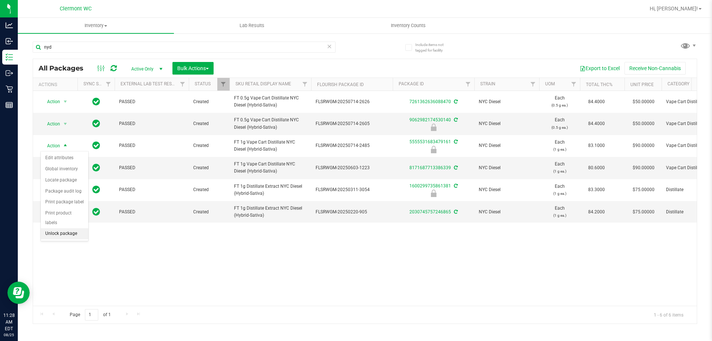
click at [56, 228] on li "Unlock package" at bounding box center [64, 233] width 47 height 11
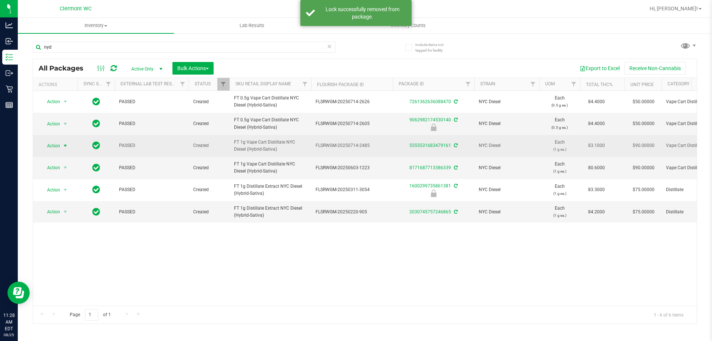
click at [59, 144] on span "Action" at bounding box center [50, 146] width 20 height 10
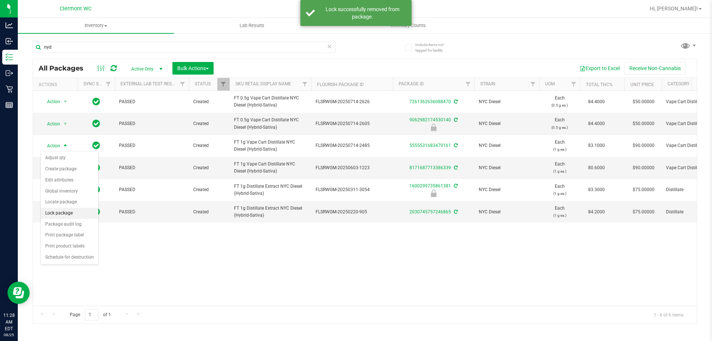
click at [74, 208] on li "Lock package" at bounding box center [69, 213] width 57 height 11
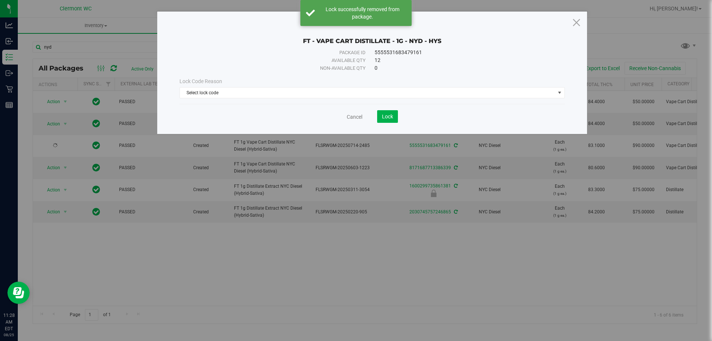
click at [284, 85] on div "Lock Code Reason" at bounding box center [371, 81] width 385 height 8
click at [278, 98] on span "Select lock code" at bounding box center [371, 92] width 385 height 11
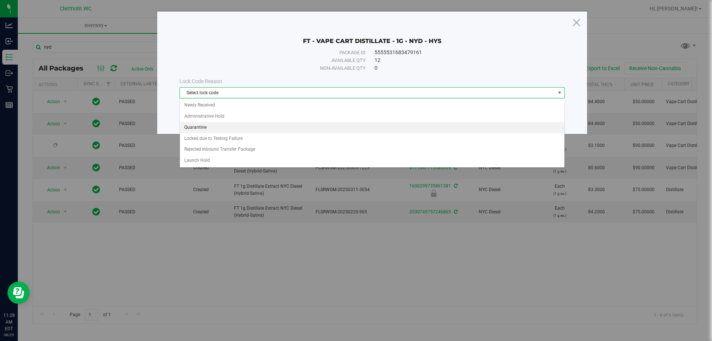
click at [215, 126] on li "Quarantine" at bounding box center [372, 127] width 384 height 11
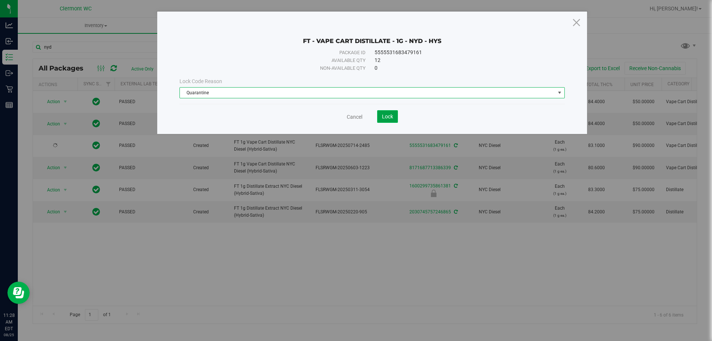
click at [386, 120] on button "Lock" at bounding box center [387, 116] width 21 height 13
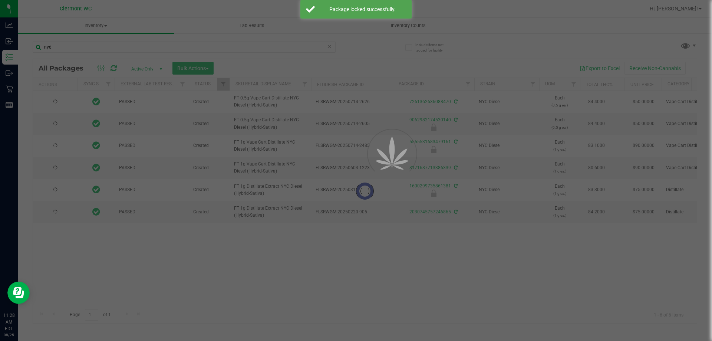
drag, startPoint x: 189, startPoint y: 44, endPoint x: 24, endPoint y: 44, distance: 165.4
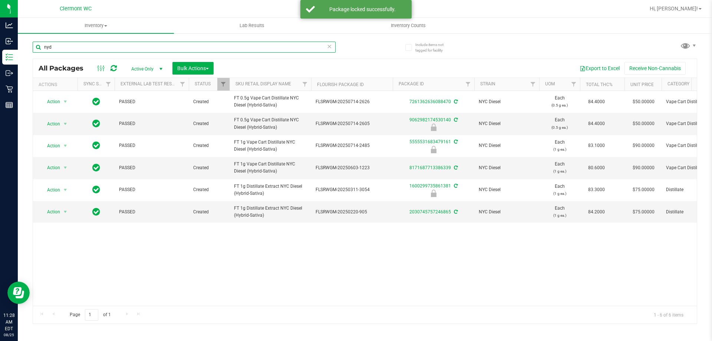
click at [127, 47] on input "nyd" at bounding box center [184, 47] width 303 height 11
type input "n"
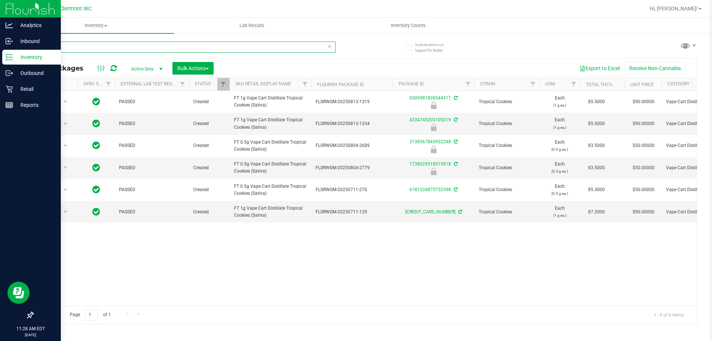
type input "t"
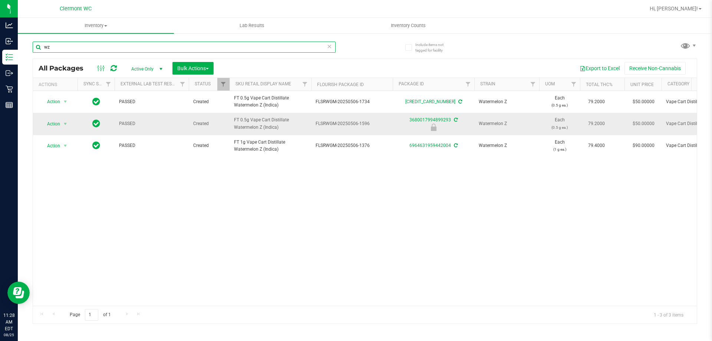
type input "w"
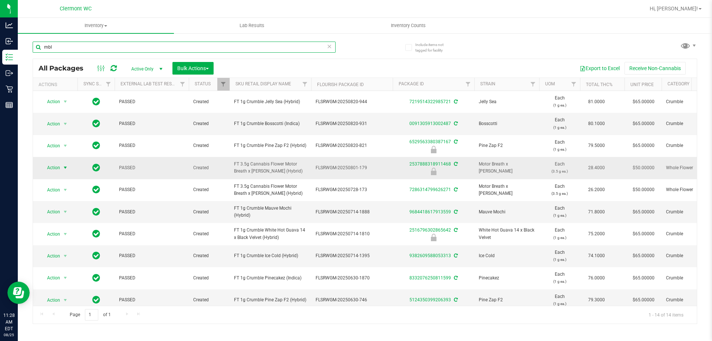
type input "mbl"
click at [56, 168] on span "Action" at bounding box center [50, 167] width 20 height 10
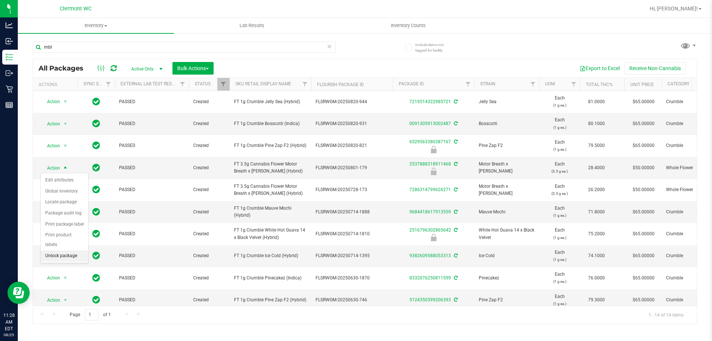
click at [60, 250] on li "Unlock package" at bounding box center [64, 255] width 47 height 11
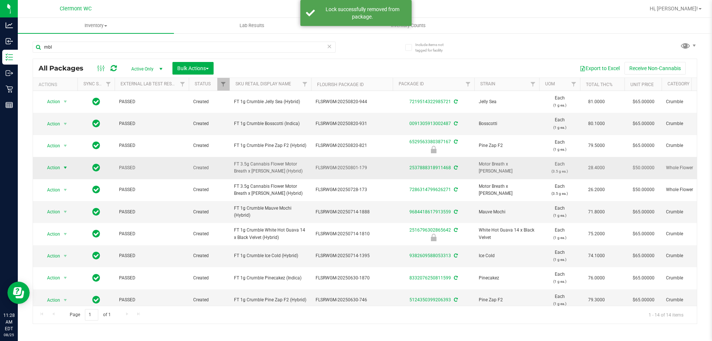
click at [57, 167] on span "Action" at bounding box center [50, 167] width 20 height 10
click at [53, 232] on li "Lock package" at bounding box center [69, 234] width 57 height 11
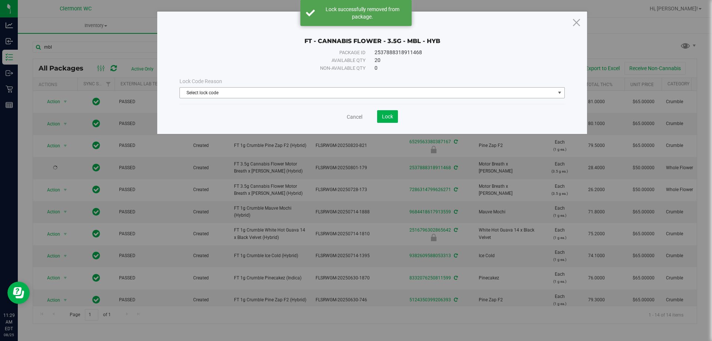
click at [255, 96] on span "Select lock code" at bounding box center [367, 92] width 375 height 10
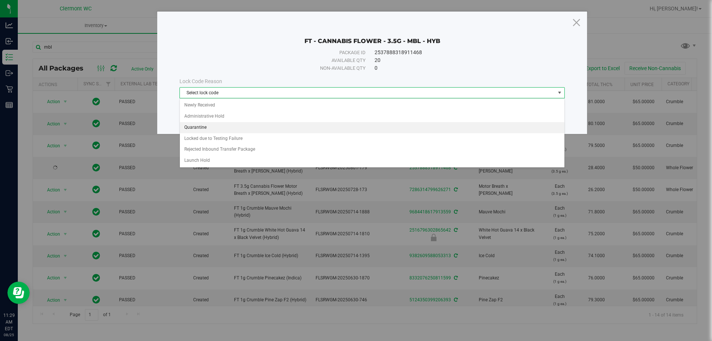
click at [214, 122] on li "Quarantine" at bounding box center [372, 127] width 384 height 11
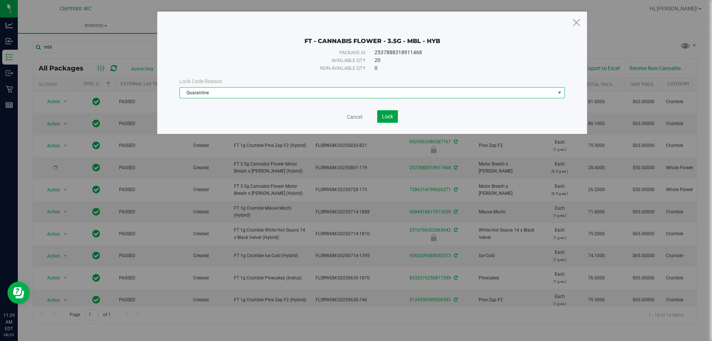
click at [387, 110] on button "Lock" at bounding box center [387, 116] width 21 height 13
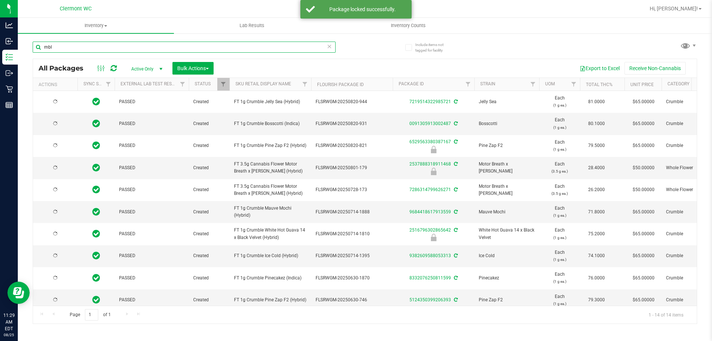
click at [98, 47] on input "mbl" at bounding box center [184, 47] width 303 height 11
type input "m"
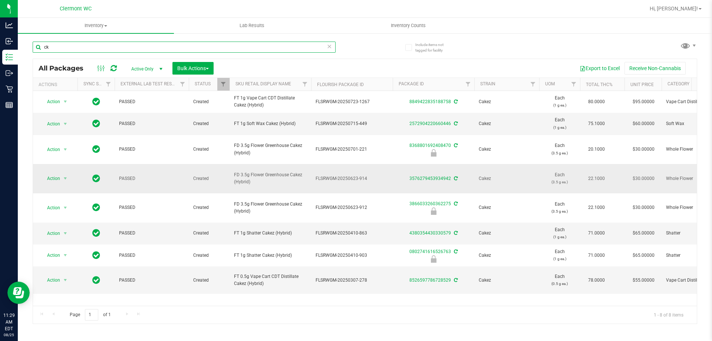
type input "c"
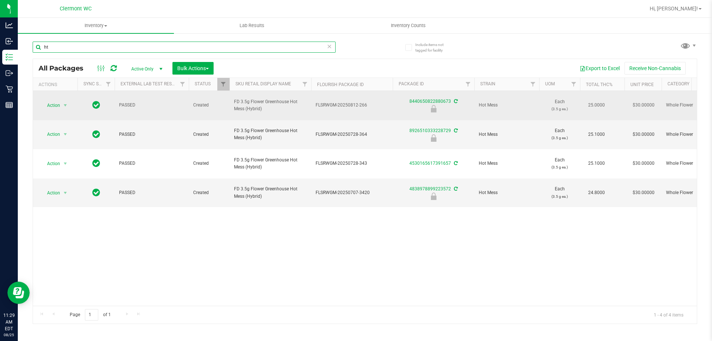
type input "h"
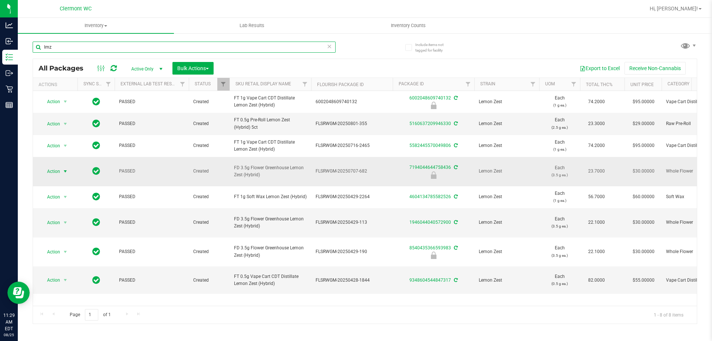
type input "lmz"
click at [50, 176] on span "Action" at bounding box center [50, 171] width 20 height 10
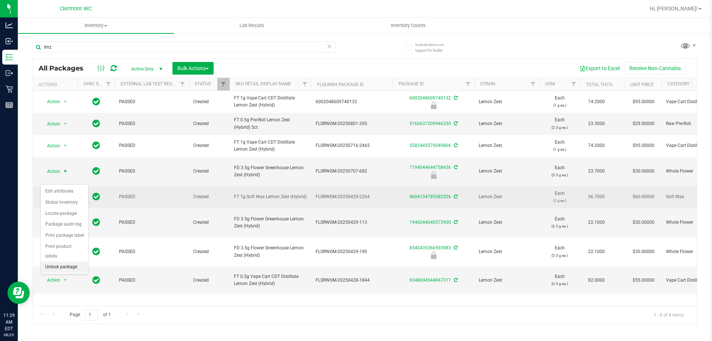
drag, startPoint x: 62, startPoint y: 258, endPoint x: 51, endPoint y: 205, distance: 54.0
click at [60, 261] on li "Unlock package" at bounding box center [64, 266] width 47 height 11
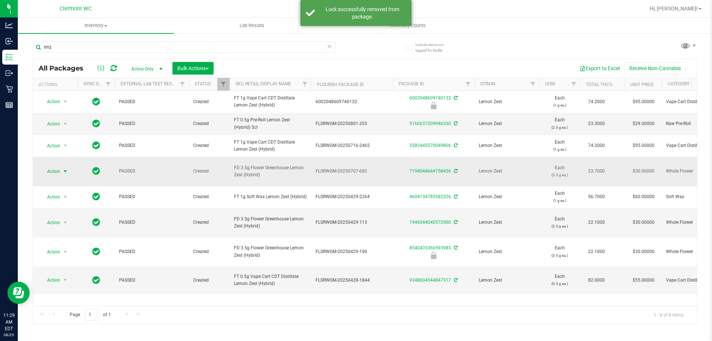
click at [61, 176] on span "select" at bounding box center [65, 171] width 9 height 10
click at [62, 249] on li "Lock package" at bounding box center [69, 246] width 57 height 11
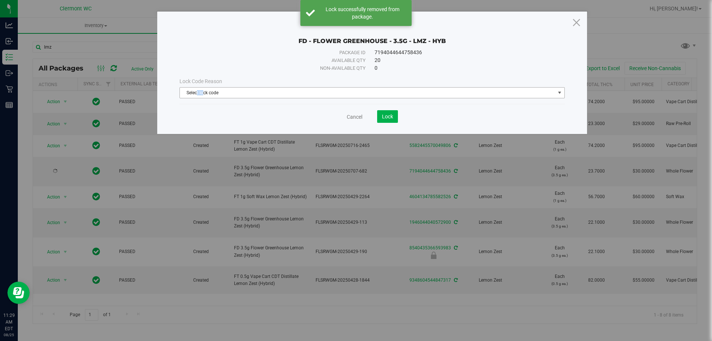
drag, startPoint x: 198, startPoint y: 92, endPoint x: 202, endPoint y: 90, distance: 5.3
click at [202, 90] on span "Select lock code" at bounding box center [367, 92] width 375 height 10
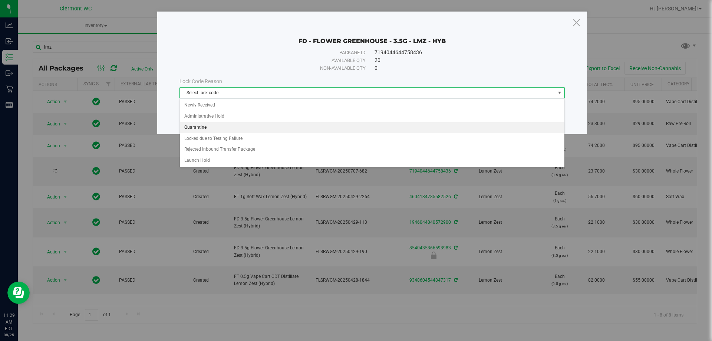
click at [208, 131] on li "Quarantine" at bounding box center [372, 127] width 384 height 11
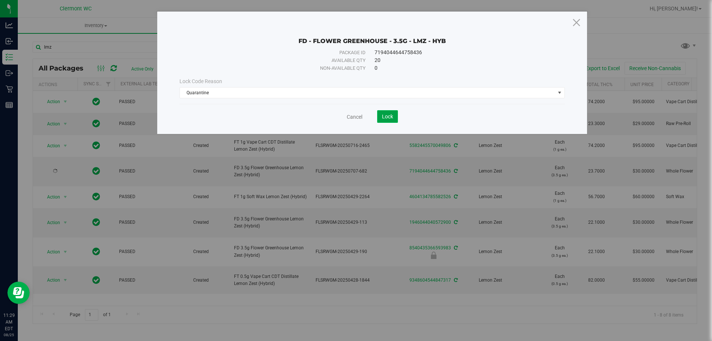
click at [394, 115] on button "Lock" at bounding box center [387, 116] width 21 height 13
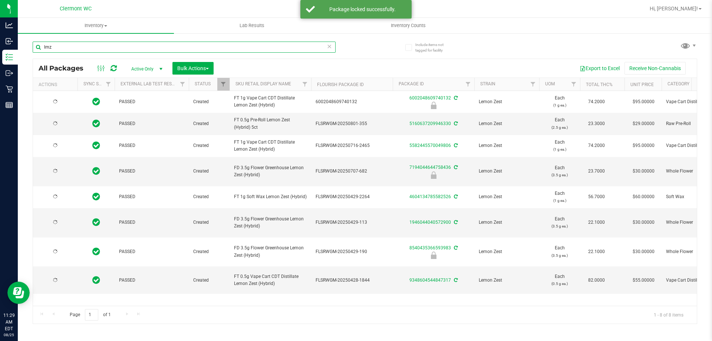
click at [127, 43] on input "lmz" at bounding box center [184, 47] width 303 height 11
type input "l"
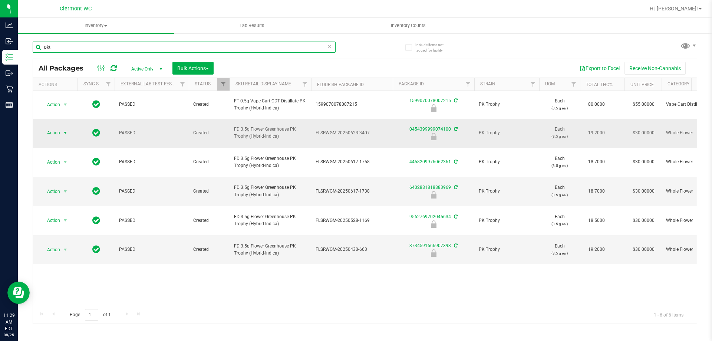
type input "pkt"
click at [64, 130] on span "select" at bounding box center [65, 133] width 6 height 6
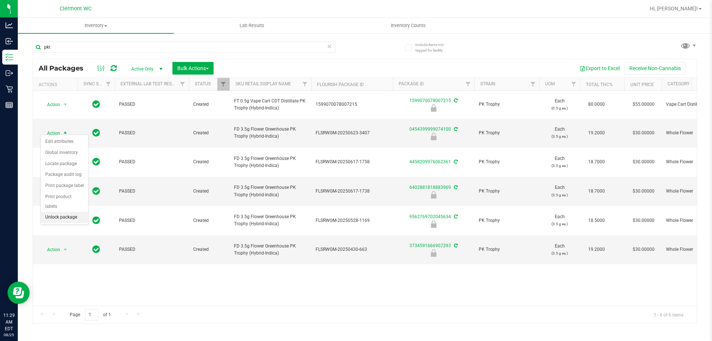
drag, startPoint x: 63, startPoint y: 209, endPoint x: 59, endPoint y: 169, distance: 39.9
click at [63, 212] on li "Unlock package" at bounding box center [64, 217] width 47 height 11
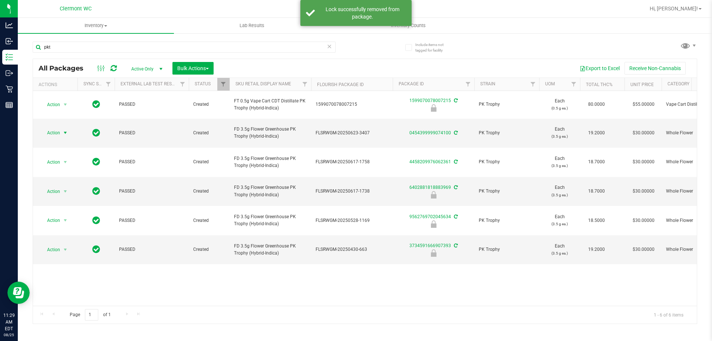
click at [62, 129] on span "select" at bounding box center [65, 133] width 9 height 10
click at [56, 193] on li "Lock package" at bounding box center [69, 196] width 57 height 11
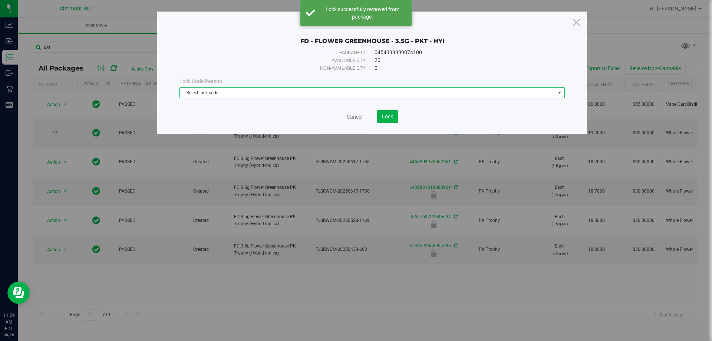
click at [282, 94] on span "Select lock code" at bounding box center [367, 92] width 375 height 10
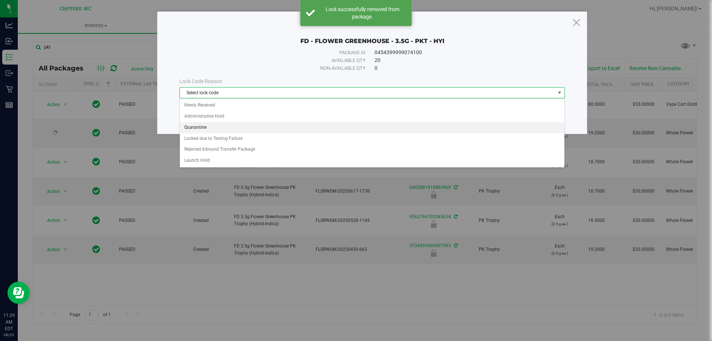
click at [213, 123] on li "Quarantine" at bounding box center [372, 127] width 384 height 11
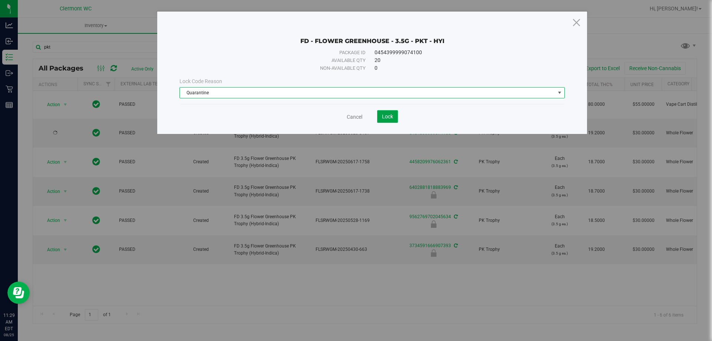
click at [386, 115] on span "Lock" at bounding box center [387, 116] width 11 height 6
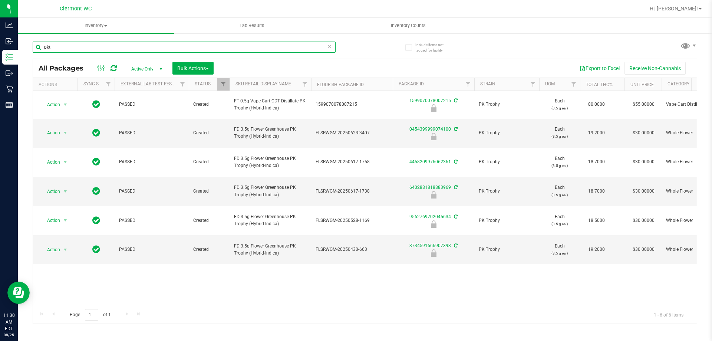
click at [128, 44] on input "pkt" at bounding box center [184, 47] width 303 height 11
type input "p"
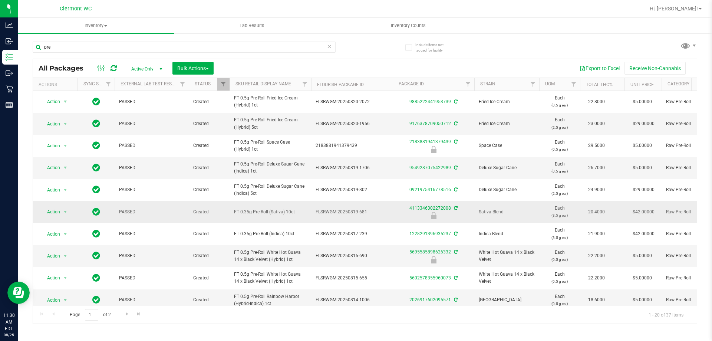
drag, startPoint x: 299, startPoint y: 211, endPoint x: 226, endPoint y: 211, distance: 73.0
click at [226, 211] on tr "Action Action Edit attributes Global inventory Locate package Package audit log…" at bounding box center [690, 212] width 1314 height 22
copy tr "FT 0.35g Pre-Roll (Sativa) 10ct"
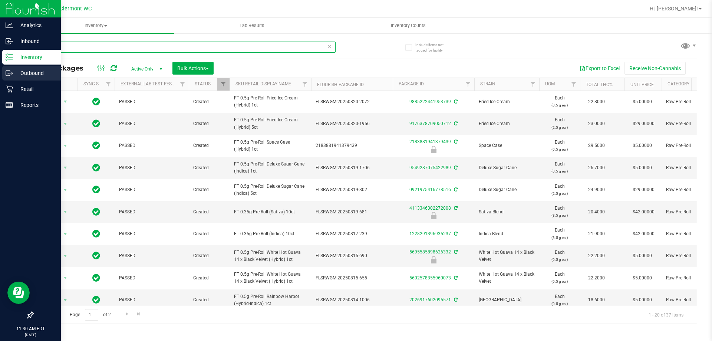
drag, startPoint x: 119, startPoint y: 47, endPoint x: 0, endPoint y: 70, distance: 120.7
click at [0, 70] on div "Analytics Inbound Inventory Outbound Retail Reports 11:30 AM EDT [DATE] 08/25 […" at bounding box center [356, 170] width 712 height 341
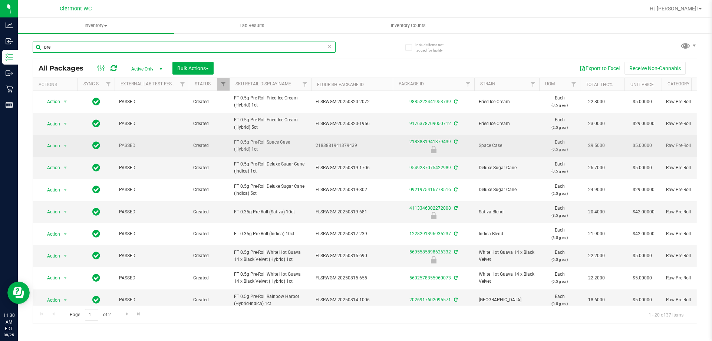
paste input "FT 0.35g Pre-Roll (Sativa) 10ct"
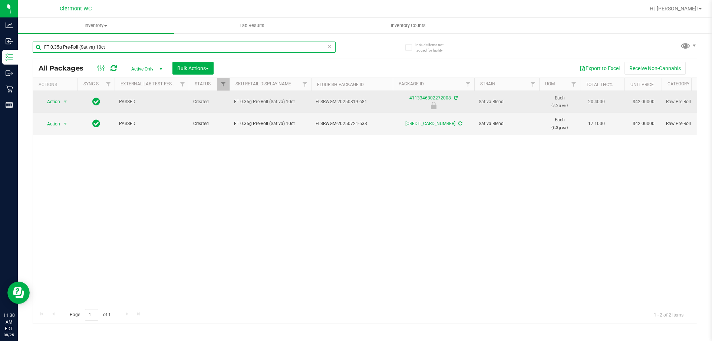
type input "FT 0.35g Pre-Roll (Sativa) 10ct"
click at [65, 105] on span "select" at bounding box center [65, 101] width 9 height 10
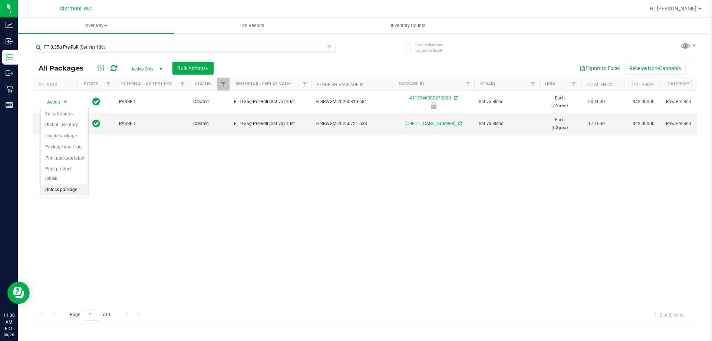
click at [75, 184] on li "Unlock package" at bounding box center [64, 189] width 47 height 11
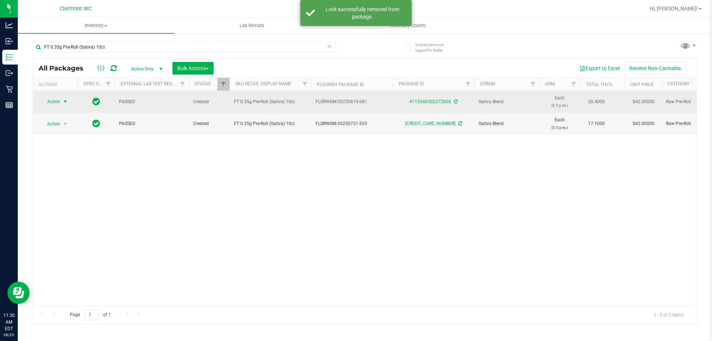
click at [64, 99] on span "select" at bounding box center [65, 102] width 6 height 6
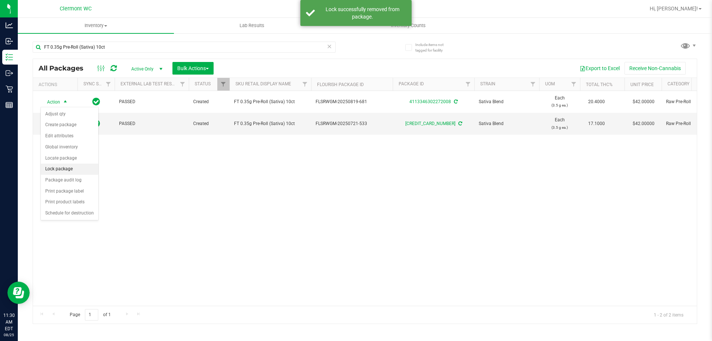
click at [65, 164] on li "Lock package" at bounding box center [69, 169] width 57 height 11
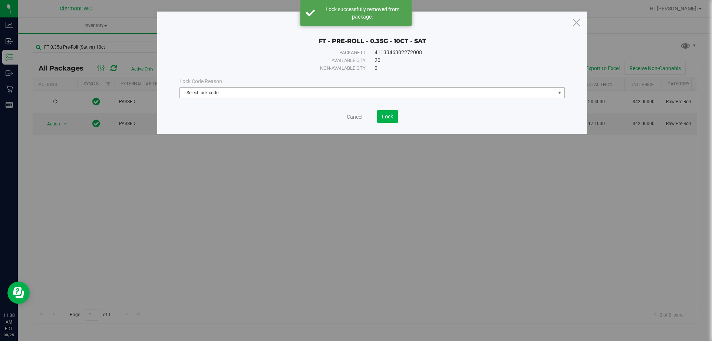
click at [289, 94] on span "Select lock code" at bounding box center [367, 92] width 375 height 10
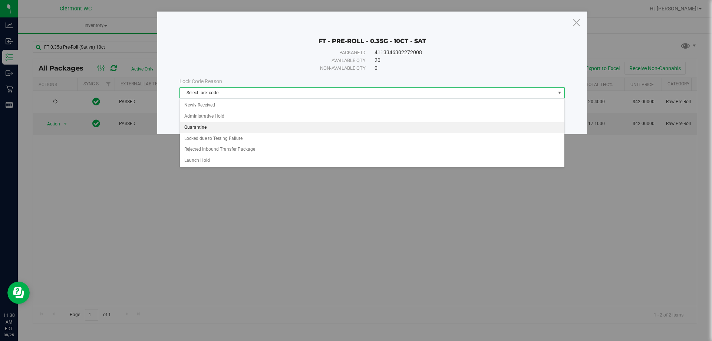
click at [207, 131] on li "Quarantine" at bounding box center [372, 127] width 384 height 11
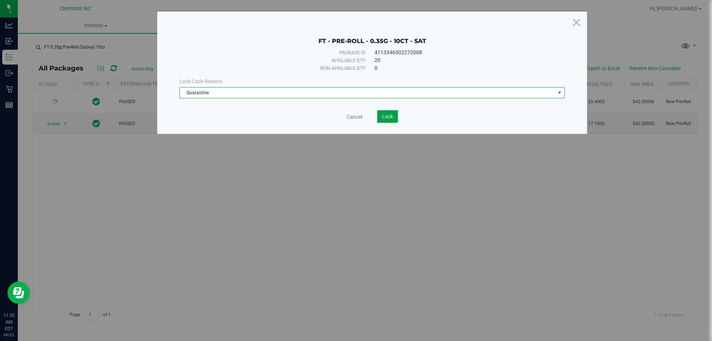
click at [389, 118] on span "Lock" at bounding box center [387, 116] width 11 height 6
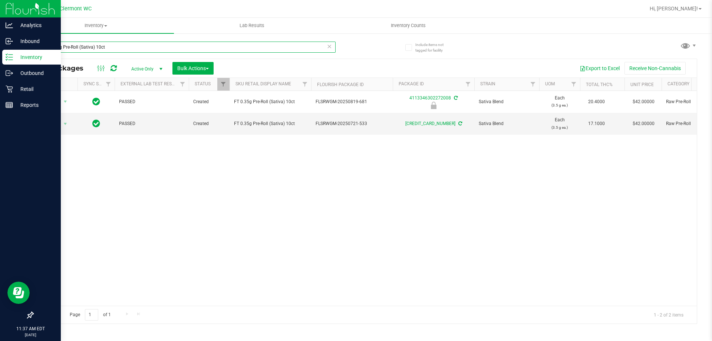
drag, startPoint x: 122, startPoint y: 49, endPoint x: 0, endPoint y: 10, distance: 128.0
click at [0, 24] on div "Analytics Inbound Inventory Outbound Retail Reports 11:37 AM EDT [DATE] 08/25 […" at bounding box center [356, 170] width 712 height 341
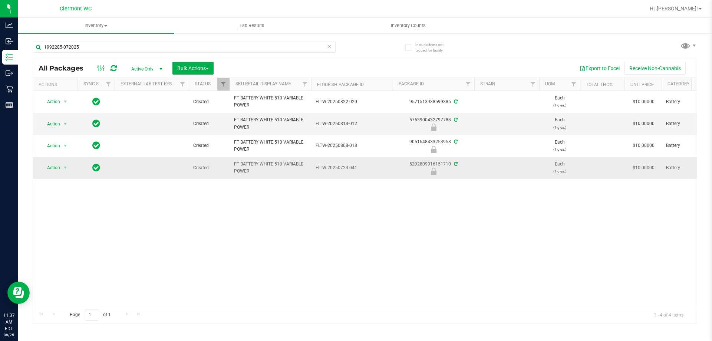
drag, startPoint x: 262, startPoint y: 174, endPoint x: 229, endPoint y: 160, distance: 35.3
click at [229, 160] on td "FT BATTERY WHITE 510 VARIABLE POWER" at bounding box center [270, 168] width 82 height 22
copy span "FT BATTERY WHITE 510 VARIABLE POWER"
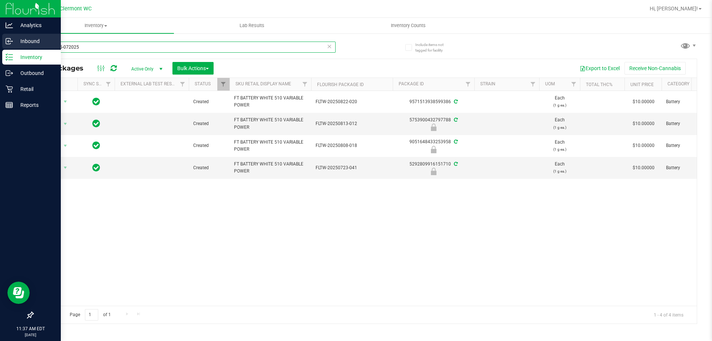
drag, startPoint x: 146, startPoint y: 43, endPoint x: 0, endPoint y: 43, distance: 146.1
click at [0, 43] on div "Analytics Inbound Inventory Outbound Retail Reports 11:37 AM EDT [DATE] 08/25 […" at bounding box center [356, 170] width 712 height 341
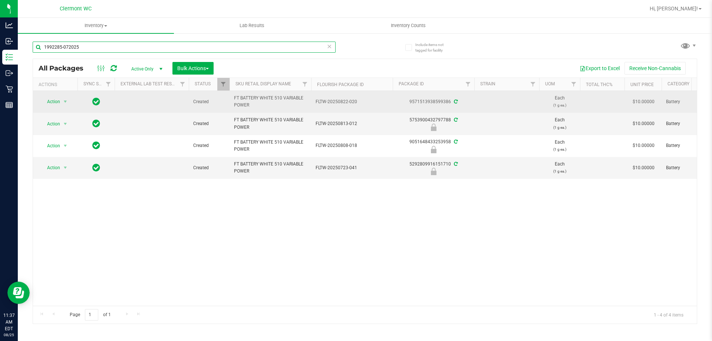
paste input "FT BATTERY WHITE 510 VARIABLE POWER"
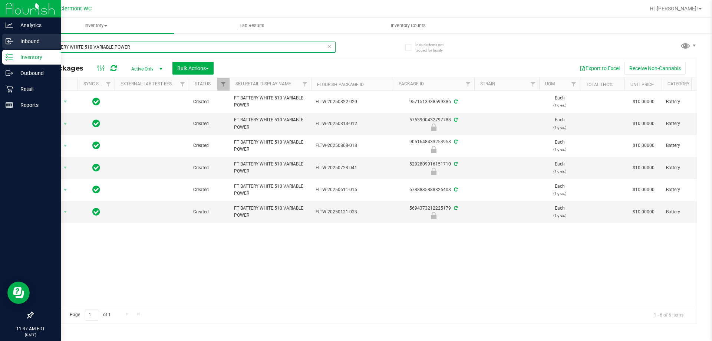
drag, startPoint x: 216, startPoint y: 47, endPoint x: 0, endPoint y: 37, distance: 216.4
click at [0, 37] on div "Analytics Inbound Inventory Outbound Retail Reports 11:37 AM EDT [DATE] 08/25 […" at bounding box center [356, 170] width 712 height 341
type input "1992285-072025"
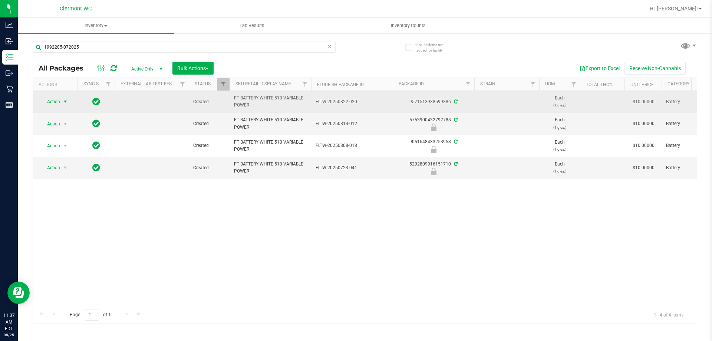
click at [60, 101] on span "Action" at bounding box center [50, 101] width 20 height 10
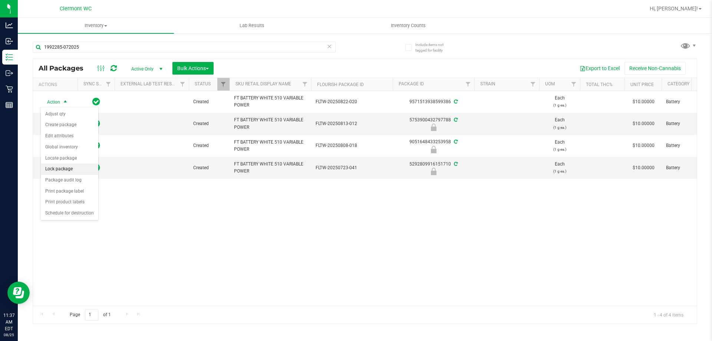
click at [71, 168] on li "Lock package" at bounding box center [69, 169] width 57 height 11
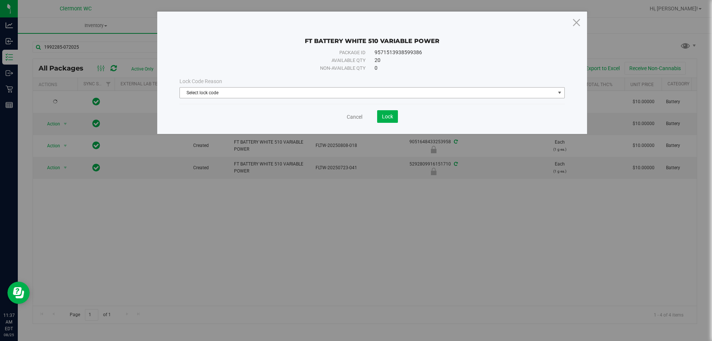
click at [385, 86] on div "Lock Code Reason Select lock code Select lock code Newly Received Administrativ…" at bounding box center [372, 87] width 396 height 21
click at [383, 97] on span "Select lock code" at bounding box center [367, 92] width 375 height 10
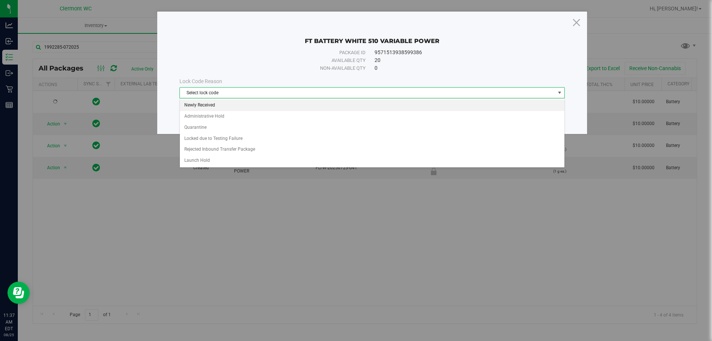
click at [238, 106] on li "Newly Received" at bounding box center [372, 105] width 384 height 11
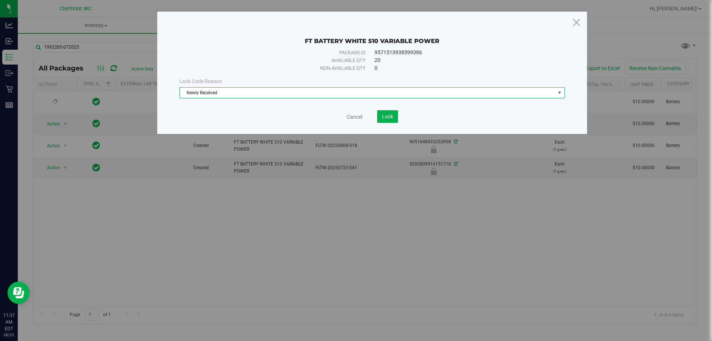
click at [381, 124] on div "FT BATTERY WHITE 510 VARIABLE POWER Package ID 9571513938599386 Available qty 2…" at bounding box center [372, 72] width 430 height 122
click at [387, 118] on span "Lock" at bounding box center [387, 116] width 11 height 6
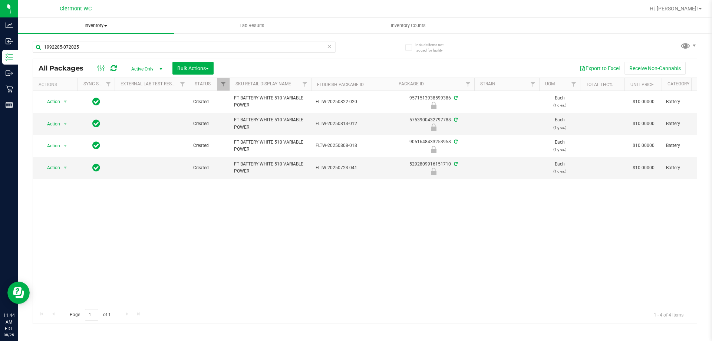
click at [101, 25] on span "Inventory" at bounding box center [96, 25] width 156 height 7
click at [88, 42] on li "All packages" at bounding box center [96, 44] width 156 height 9
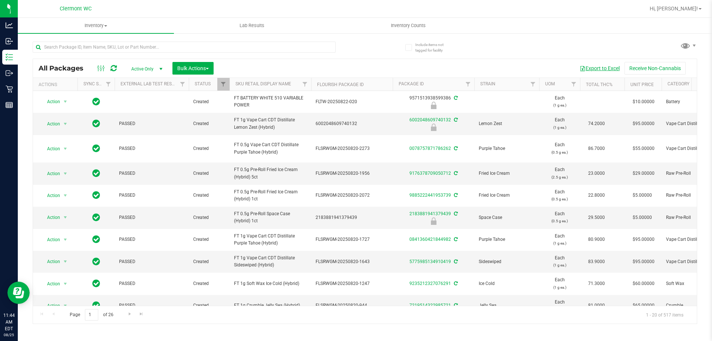
click at [600, 68] on button "Export to Excel" at bounding box center [600, 68] width 50 height 13
click at [143, 43] on input "text" at bounding box center [184, 47] width 303 height 11
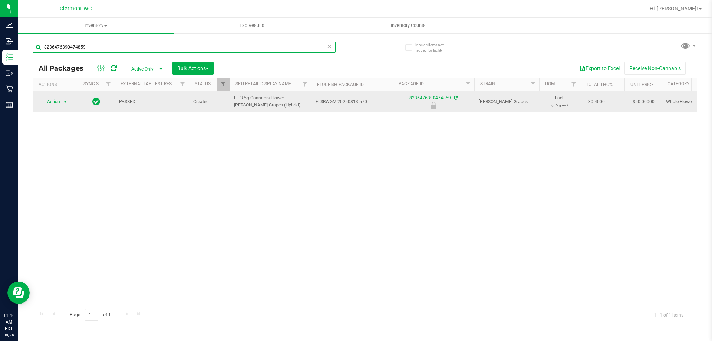
type input "8236476390474859"
click at [65, 100] on span "select" at bounding box center [65, 102] width 6 height 6
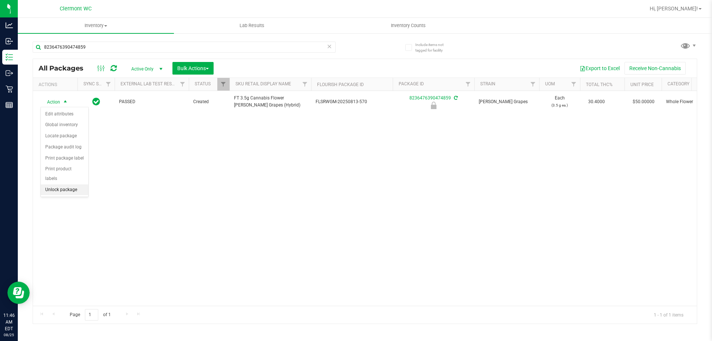
click at [70, 184] on li "Unlock package" at bounding box center [64, 189] width 47 height 11
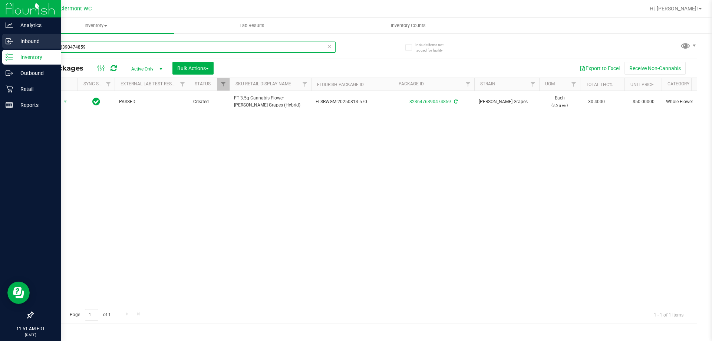
drag, startPoint x: 251, startPoint y: 44, endPoint x: 0, endPoint y: 35, distance: 251.5
click at [0, 35] on div "Analytics Inbound Inventory Outbound Retail Reports 11:51 AM EDT [DATE] 08/25 […" at bounding box center [356, 170] width 712 height 341
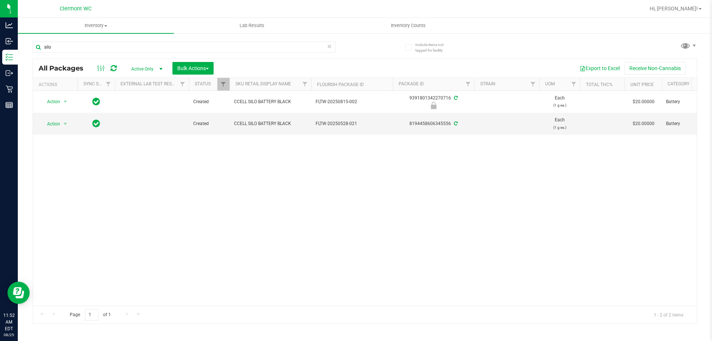
drag, startPoint x: 320, startPoint y: 300, endPoint x: 370, endPoint y: 300, distance: 49.3
click at [370, 300] on div "Action Action Edit attributes Global inventory Locate package Package audit log…" at bounding box center [365, 198] width 664 height 215
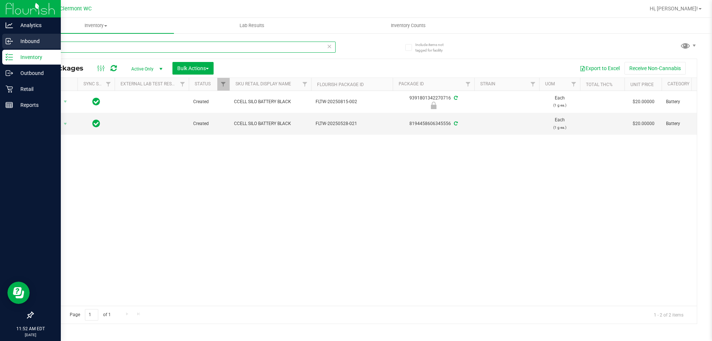
drag, startPoint x: 60, startPoint y: 48, endPoint x: 7, endPoint y: 48, distance: 52.6
click at [7, 48] on div "Analytics Inbound Inventory Outbound Retail Reports 11:52 AM EDT [DATE] 08/25 […" at bounding box center [356, 170] width 712 height 341
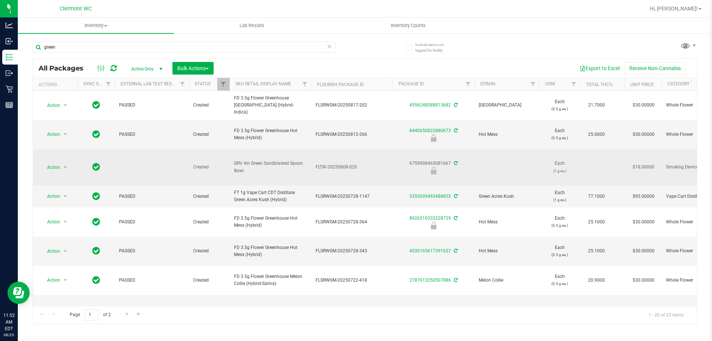
drag, startPoint x: 257, startPoint y: 157, endPoint x: 225, endPoint y: 143, distance: 34.7
click at [225, 149] on tr "Action Action Edit attributes Global inventory Locate package Package audit log…" at bounding box center [690, 167] width 1314 height 36
copy tr "GRV 4in Green Sandblasted Spoon Bowl"
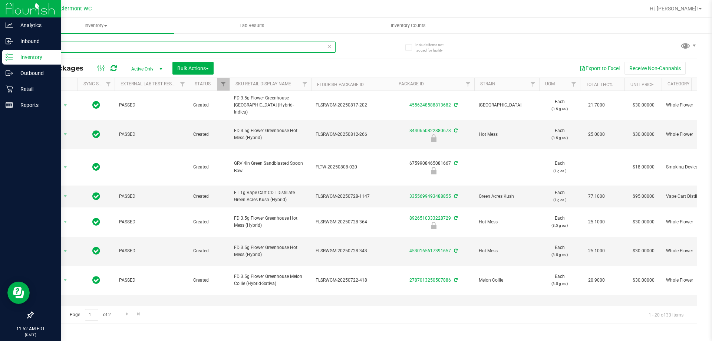
drag, startPoint x: 100, startPoint y: 46, endPoint x: 5, endPoint y: 53, distance: 94.8
click at [0, 44] on div "Analytics Inbound Inventory Outbound Retail Reports 11:52 AM EDT [DATE] 08/25 […" at bounding box center [356, 170] width 712 height 341
paste input "GRV 4in Green Sandblasted Spoon Bowl"
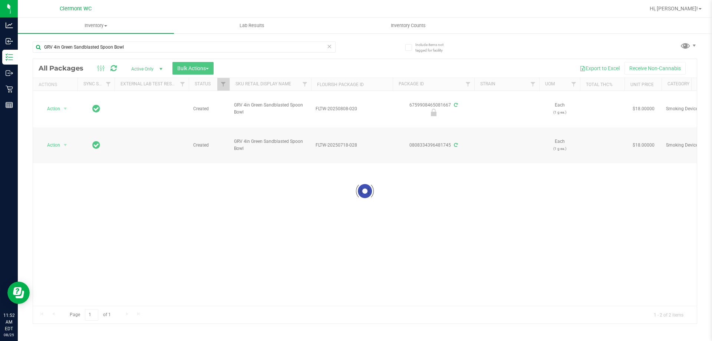
drag, startPoint x: 354, startPoint y: 302, endPoint x: 420, endPoint y: 306, distance: 66.5
click at [420, 306] on div at bounding box center [365, 191] width 664 height 264
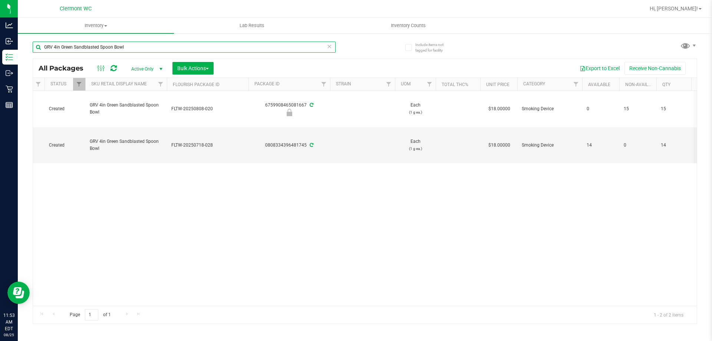
drag, startPoint x: 151, startPoint y: 52, endPoint x: 64, endPoint y: 52, distance: 87.1
click at [64, 52] on input "GRV 4in Green Sandblasted Spoon Bowl" at bounding box center [184, 47] width 303 height 11
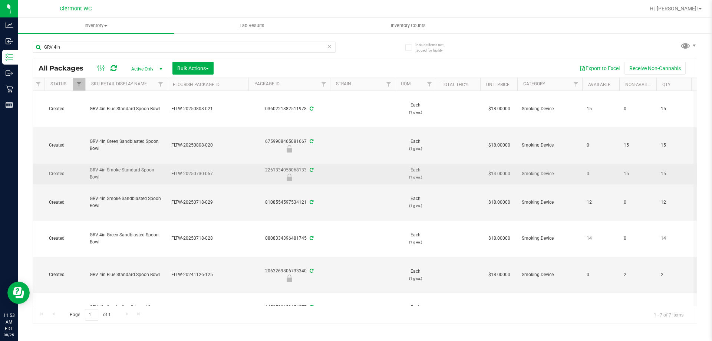
drag, startPoint x: 118, startPoint y: 176, endPoint x: 78, endPoint y: 164, distance: 41.1
click at [78, 164] on tr "Action Action Edit attributes Global inventory Locate package Package audit log…" at bounding box center [546, 174] width 1314 height 21
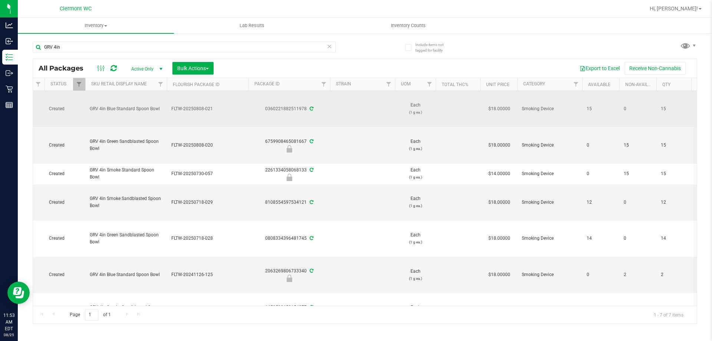
copy tr "GRV 4in Smoke Standard Spoon Bowl"
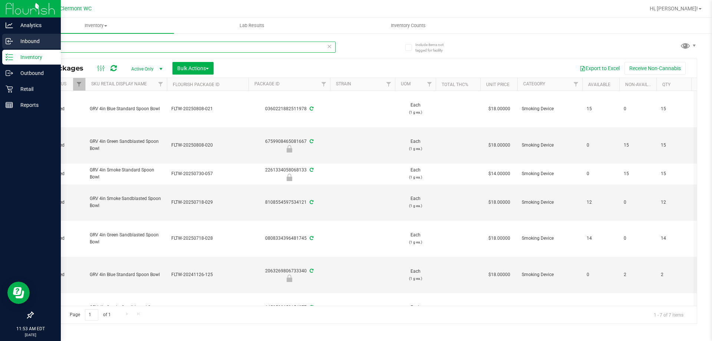
drag, startPoint x: 128, startPoint y: 51, endPoint x: 0, endPoint y: 46, distance: 128.0
click at [0, 46] on div "Analytics Inbound Inventory Outbound Retail Reports 11:53 AM EDT [DATE] 08/25 […" at bounding box center [356, 170] width 712 height 341
paste input "Smoke Standard Spoon Bowl"
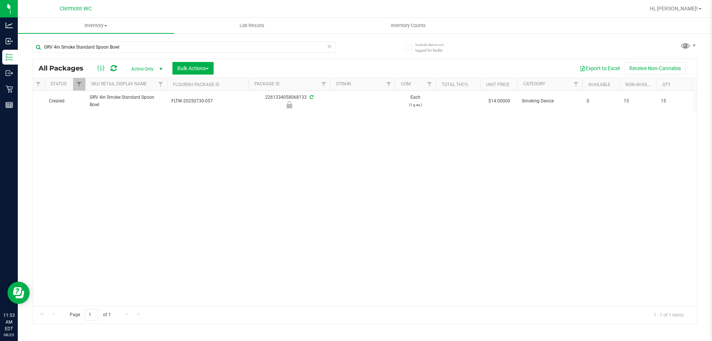
drag, startPoint x: 344, startPoint y: 299, endPoint x: 173, endPoint y: 284, distance: 171.3
click at [173, 284] on div "Action Action Edit attributes Global inventory Locate package Package audit log…" at bounding box center [365, 198] width 664 height 215
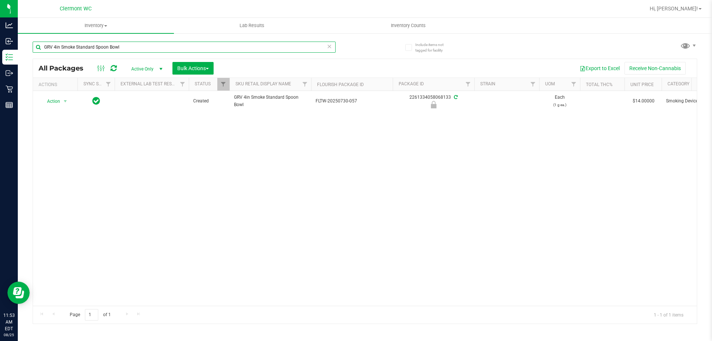
drag, startPoint x: 102, startPoint y: 52, endPoint x: 68, endPoint y: 47, distance: 34.4
click at [68, 47] on input "GRV 4in Smoke Standard Spoon Bowl" at bounding box center [184, 47] width 303 height 11
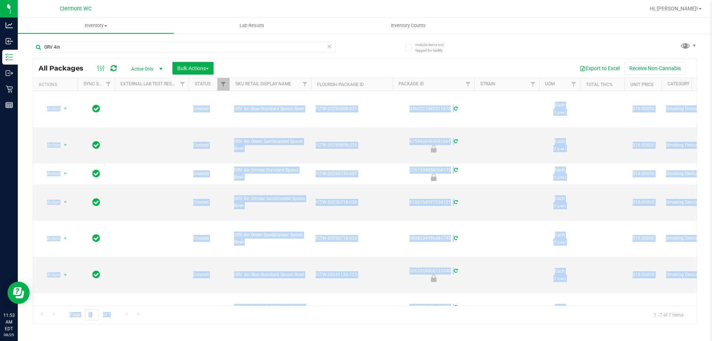
scroll to position [29, 0]
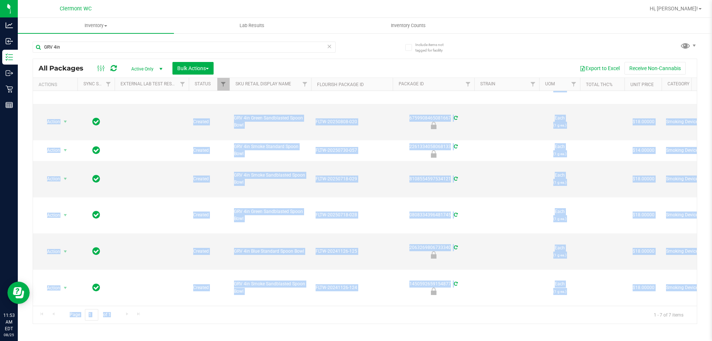
drag, startPoint x: 318, startPoint y: 305, endPoint x: 334, endPoint y: 304, distance: 16.0
click at [334, 304] on div "All Packages Active Only Active Only Lab Samples Locked All External Internal B…" at bounding box center [365, 191] width 664 height 265
click at [353, 258] on td "FLTW-20241126-125" at bounding box center [352, 251] width 82 height 36
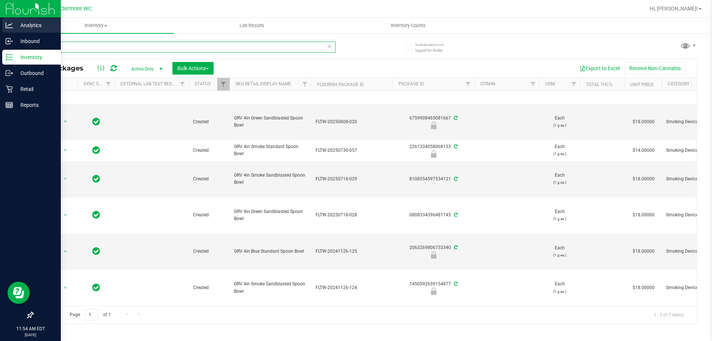
drag, startPoint x: 163, startPoint y: 43, endPoint x: 0, endPoint y: 29, distance: 163.7
click at [0, 34] on div "Analytics Inbound Inventory Outbound Retail Reports 11:54 AM EDT [DATE] 08/25 […" at bounding box center [356, 170] width 712 height 341
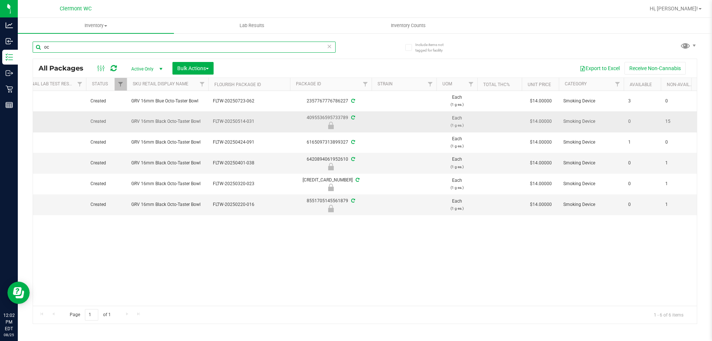
type input "o"
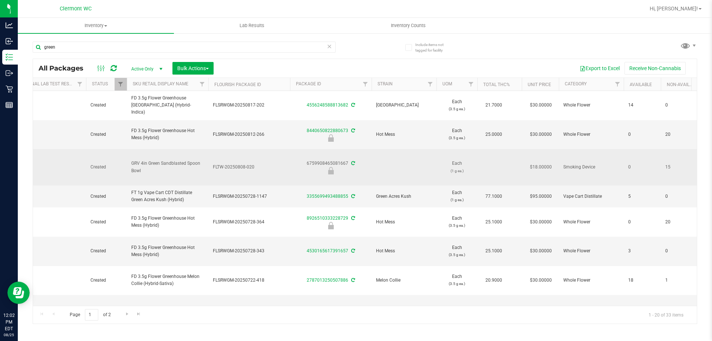
drag, startPoint x: 163, startPoint y: 156, endPoint x: 113, endPoint y: 156, distance: 49.7
click at [113, 156] on tr "Action Action Edit attributes Global inventory Locate package Package audit log…" at bounding box center [587, 167] width 1314 height 36
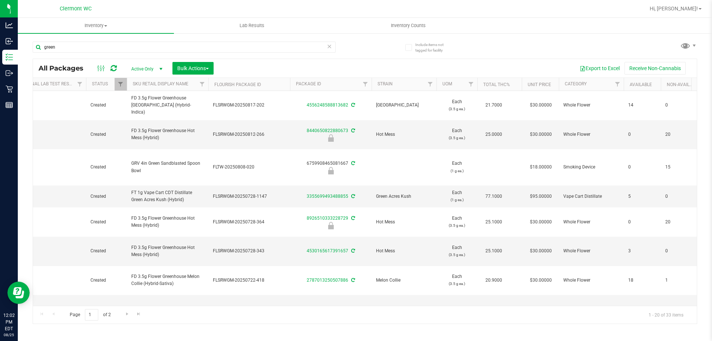
copy tr "GRV 4in Green Sandblasted Spoon Bowl"
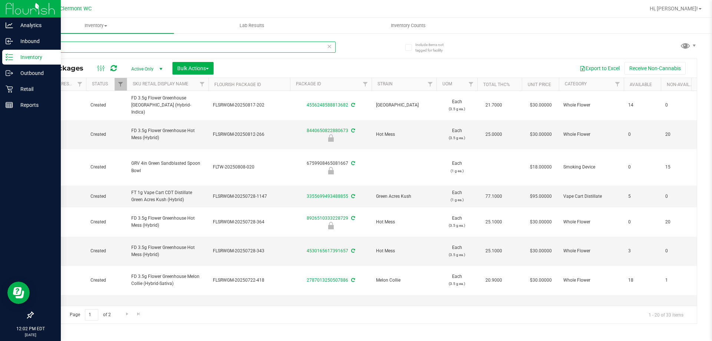
drag, startPoint x: 92, startPoint y: 49, endPoint x: 0, endPoint y: 52, distance: 92.4
click at [0, 52] on div "Analytics Inbound Inventory Outbound Retail Reports 12:02 PM EDT [DATE] 08/25 […" at bounding box center [356, 170] width 712 height 341
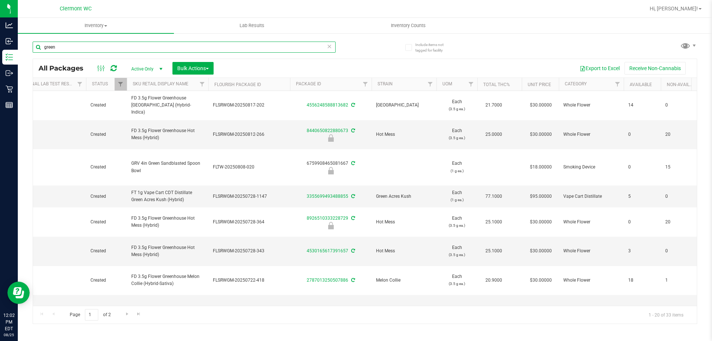
paste input "GRV 4in Green Sandblasted Spoon Bowl"
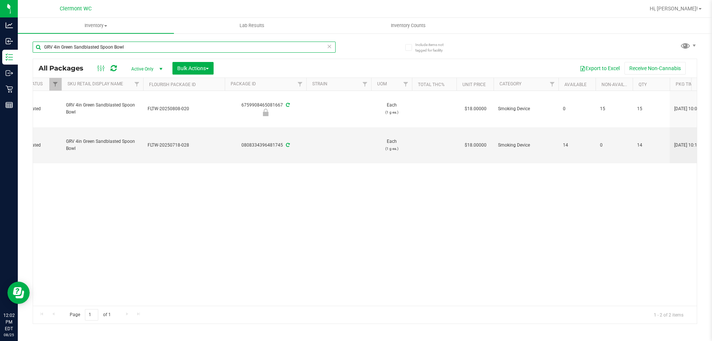
scroll to position [0, 181]
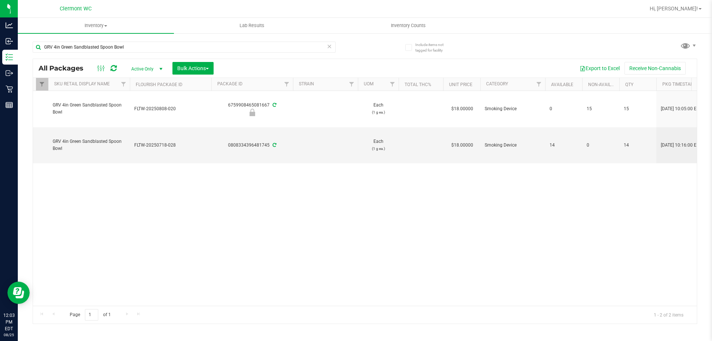
click at [569, 278] on div "Action Action Edit attributes Global inventory Locate package Package audit log…" at bounding box center [365, 198] width 664 height 215
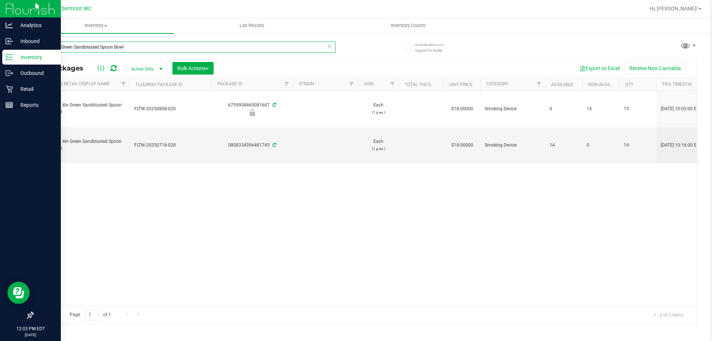
drag, startPoint x: 188, startPoint y: 52, endPoint x: 0, endPoint y: 52, distance: 187.6
click at [0, 52] on div "Analytics Inbound Inventory Outbound Retail Reports 12:03 PM EDT [DATE] 08/25 […" at bounding box center [356, 170] width 712 height 341
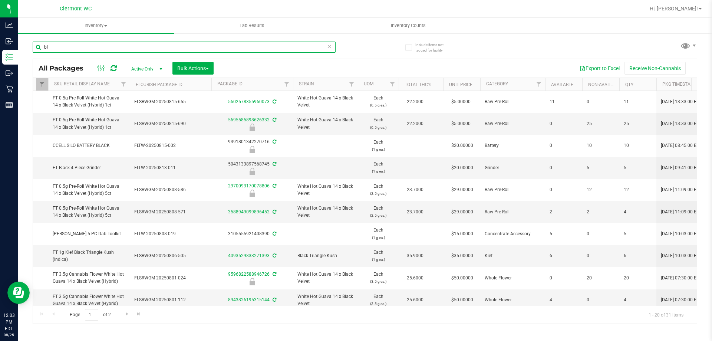
type input "b"
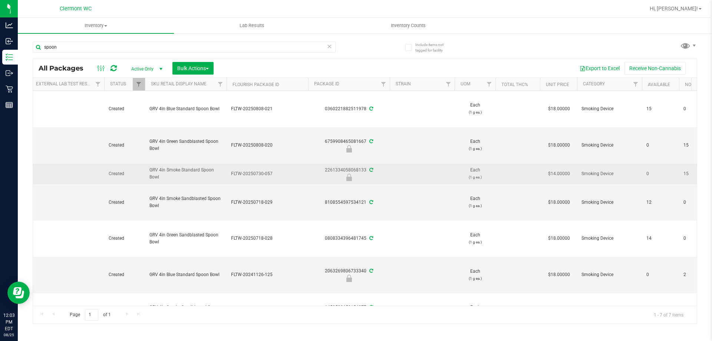
scroll to position [0, 63]
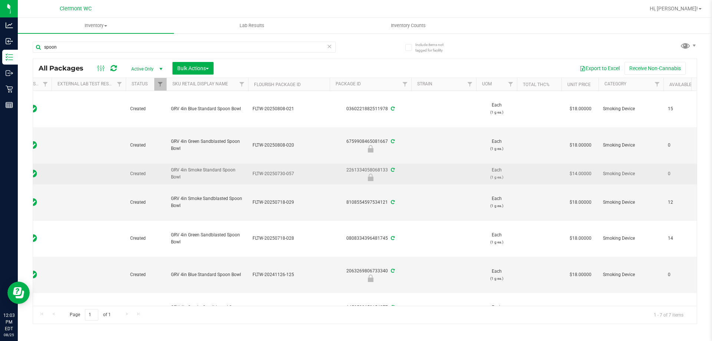
drag, startPoint x: 74, startPoint y: 178, endPoint x: 168, endPoint y: 168, distance: 94.7
click at [168, 168] on td "GRV 4in Smoke Standard Spoon Bowl" at bounding box center [207, 174] width 82 height 21
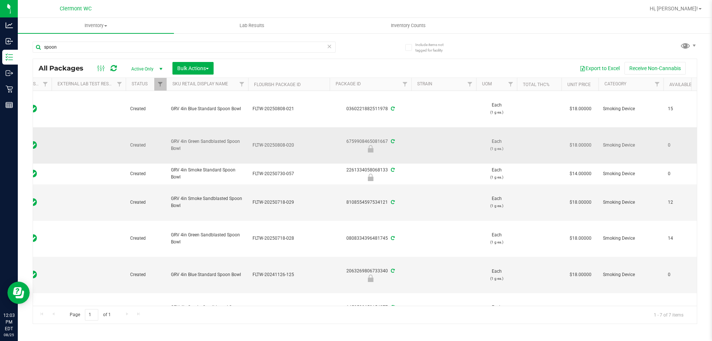
copy span "GRV 4in Smoke Standard Spoon Bowl"
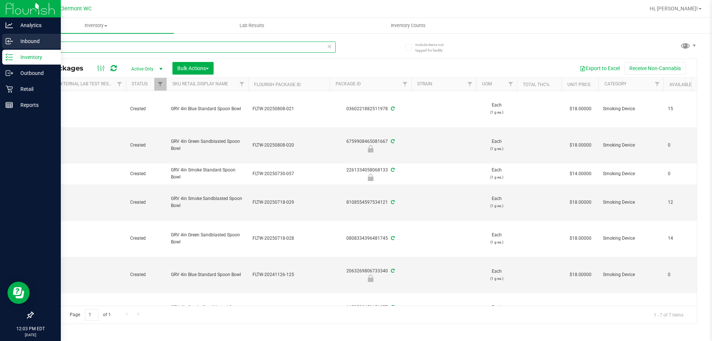
drag, startPoint x: 103, startPoint y: 49, endPoint x: 0, endPoint y: 48, distance: 102.7
click at [0, 48] on div "Analytics Inbound Inventory Outbound Retail Reports 12:03 PM EDT [DATE] 08/25 […" at bounding box center [356, 170] width 712 height 341
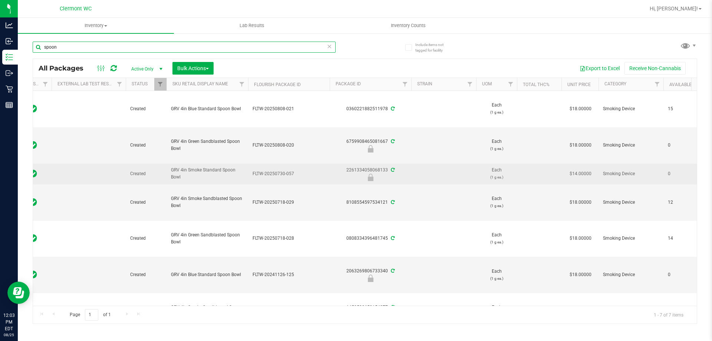
paste input "GRV 4in Smoke Standard Spoon Bowl"
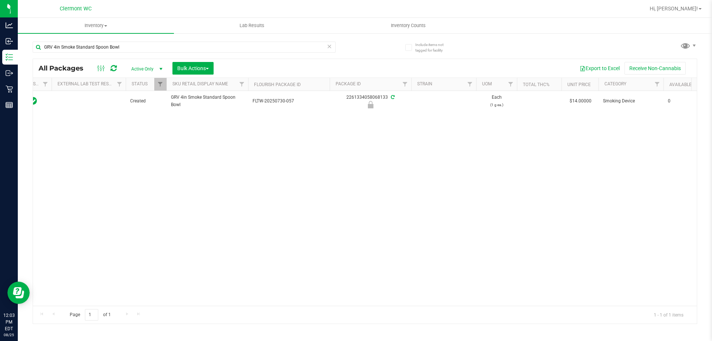
drag, startPoint x: 318, startPoint y: 305, endPoint x: 340, endPoint y: 307, distance: 22.0
click at [340, 307] on div "Page 1 of 1 1 - 1 of 1 items" at bounding box center [365, 314] width 664 height 18
click at [383, 298] on div "Action Action Edit attributes Global inventory Locate package Package audit log…" at bounding box center [365, 198] width 664 height 215
drag, startPoint x: 158, startPoint y: 46, endPoint x: 62, endPoint y: 52, distance: 96.5
click at [62, 52] on input "GRV 4in Smoke Standard Spoon Bowl" at bounding box center [184, 47] width 303 height 11
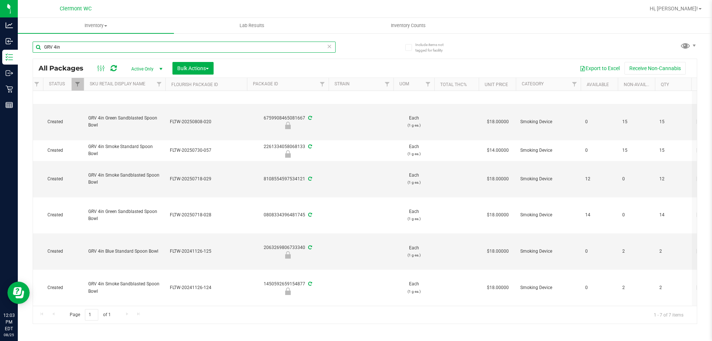
type input "GRV 4in"
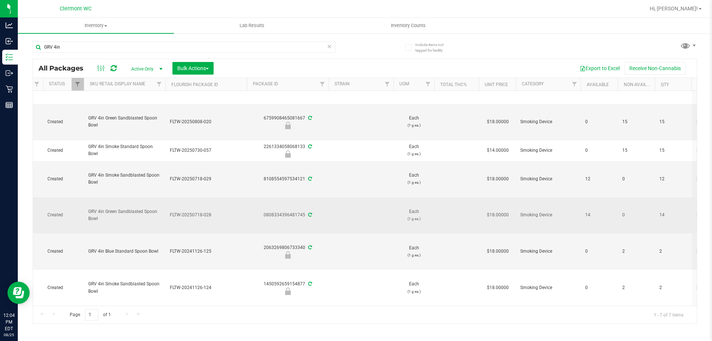
click at [522, 211] on span "Smoking Device" at bounding box center [548, 214] width 56 height 7
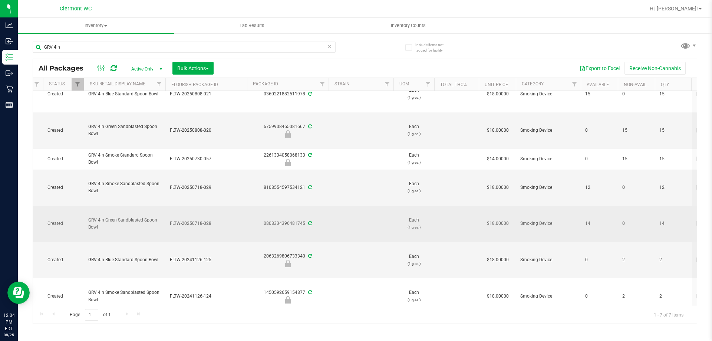
scroll to position [29, 146]
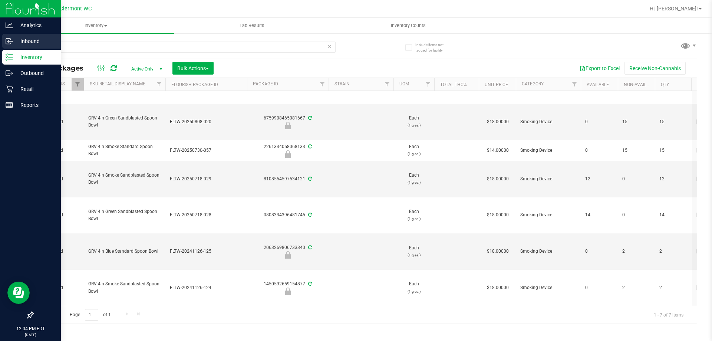
drag, startPoint x: 134, startPoint y: 53, endPoint x: 0, endPoint y: 34, distance: 135.2
click at [0, 36] on div "Analytics Inbound Inventory Outbound Retail Reports 12:04 PM EDT [DATE] 08/25 […" at bounding box center [356, 170] width 712 height 341
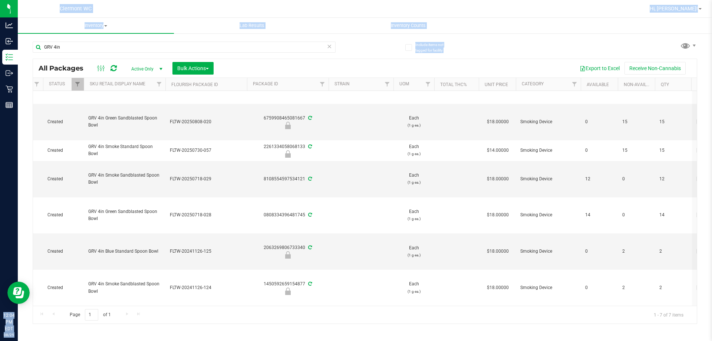
click at [349, 57] on div "GRV 4in" at bounding box center [199, 47] width 332 height 24
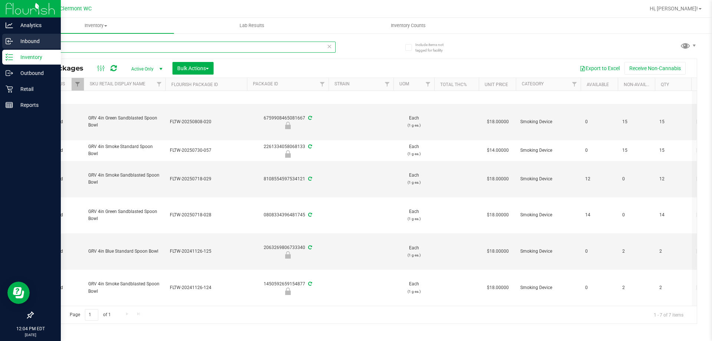
drag, startPoint x: 217, startPoint y: 48, endPoint x: 0, endPoint y: 48, distance: 216.5
click at [0, 48] on div "Analytics Inbound Inventory Outbound Retail Reports 12:04 PM EDT [DATE] 08/25 […" at bounding box center [356, 170] width 712 height 341
